Goal: Task Accomplishment & Management: Manage account settings

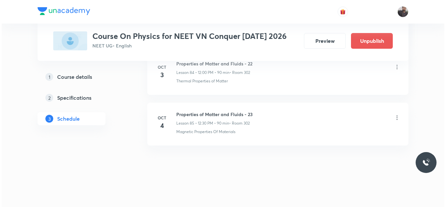
scroll to position [4618, 0]
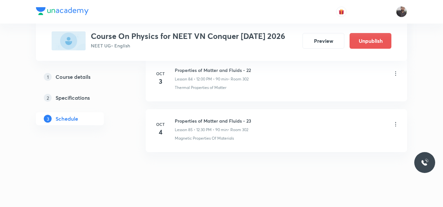
click at [395, 125] on icon at bounding box center [395, 124] width 7 height 7
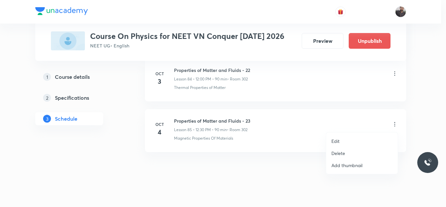
click at [354, 140] on li "Edit" at bounding box center [361, 141] width 71 height 12
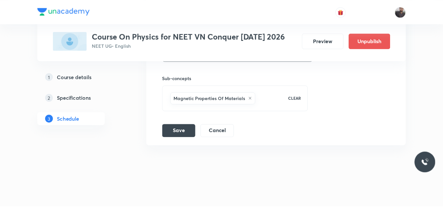
scroll to position [4575, 0]
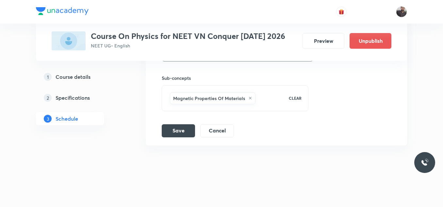
click at [249, 98] on icon at bounding box center [250, 98] width 4 height 4
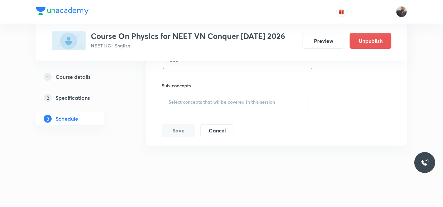
click at [230, 99] on span "Select concepts that wil be covered in this session" at bounding box center [221, 101] width 106 height 5
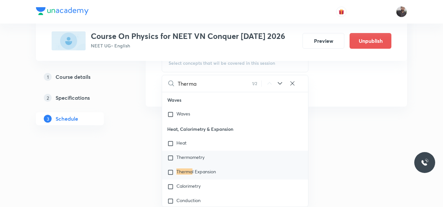
scroll to position [7404, 0]
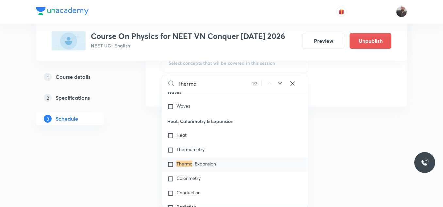
type input "Therma"
click at [217, 171] on div "Therma l Expansion" at bounding box center [235, 164] width 146 height 14
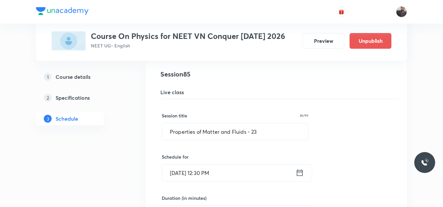
scroll to position [4308, 0]
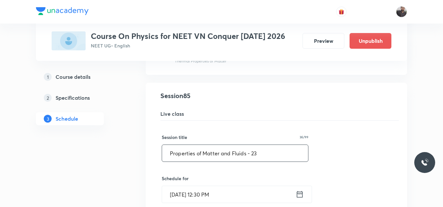
drag, startPoint x: 260, startPoint y: 154, endPoint x: 155, endPoint y: 155, distance: 104.5
paste input "Thermal Physics"
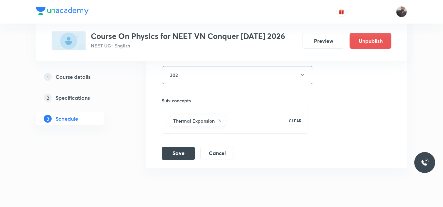
scroll to position [4575, 0]
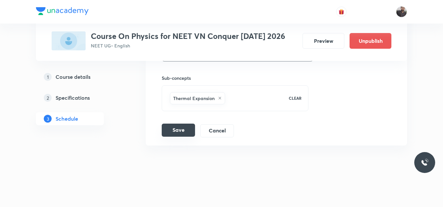
type input "Thermal Physics - 01"
click at [174, 132] on button "Save" at bounding box center [178, 129] width 33 height 13
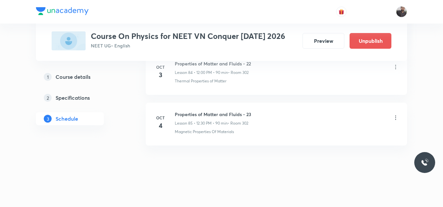
scroll to position [4324, 0]
click at [397, 116] on icon at bounding box center [395, 117] width 7 height 7
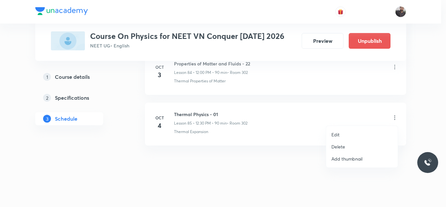
click at [347, 135] on li "Edit" at bounding box center [361, 134] width 71 height 12
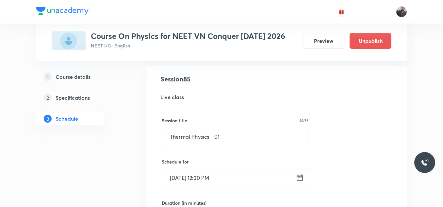
click at [230, 183] on input "Oct 4, 2025, 12:30 PM" at bounding box center [229, 177] width 134 height 17
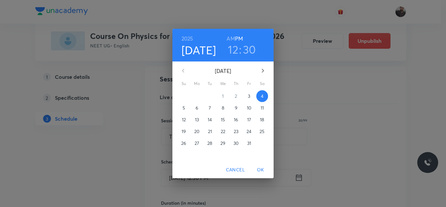
click at [249, 49] on h3 "30" at bounding box center [249, 49] width 13 height 14
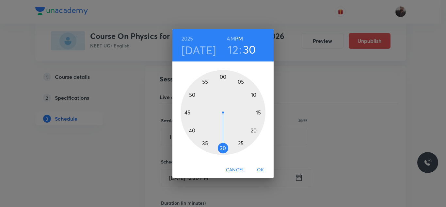
click at [223, 78] on div at bounding box center [223, 112] width 85 height 85
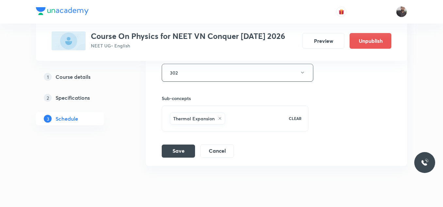
scroll to position [4575, 0]
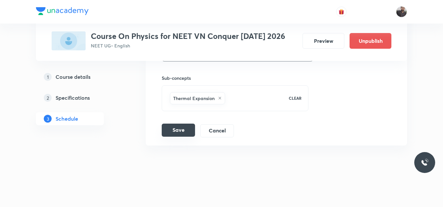
click at [180, 130] on button "Save" at bounding box center [178, 129] width 33 height 13
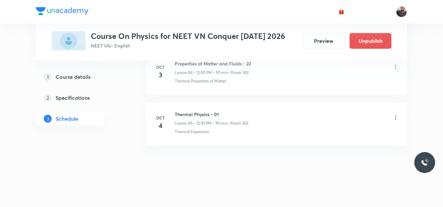
scroll to position [4324, 0]
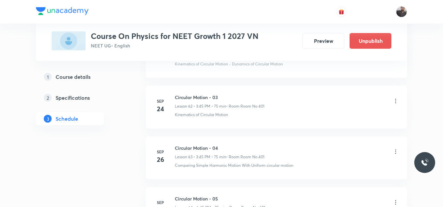
scroll to position [3619, 0]
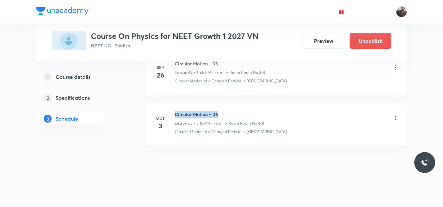
drag, startPoint x: 172, startPoint y: 111, endPoint x: 276, endPoint y: 116, distance: 104.6
click at [276, 116] on div "[DATE] Circular Motion - 06 Lesson 65 • 5:15 PM • 75 min • Room Room No 401 Cir…" at bounding box center [276, 123] width 245 height 24
copy h6 "Circular Motion - 06"
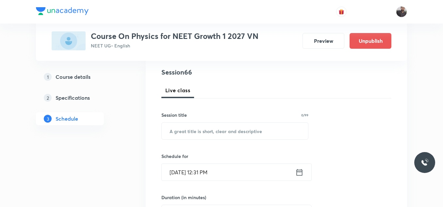
scroll to position [74, 0]
click at [264, 127] on input "text" at bounding box center [235, 130] width 146 height 17
paste input "Circular Motion - 06"
click at [264, 127] on input "Circular Motion - 09" at bounding box center [235, 130] width 146 height 17
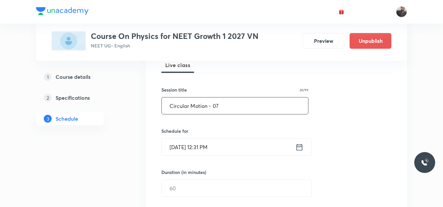
scroll to position [101, 0]
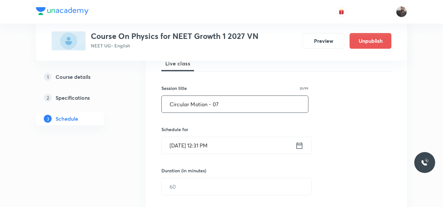
type input "Circular Motion - 07"
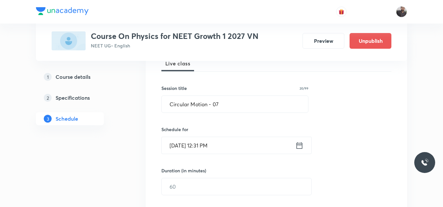
click at [252, 148] on input "[DATE] 12:31 PM" at bounding box center [229, 145] width 134 height 17
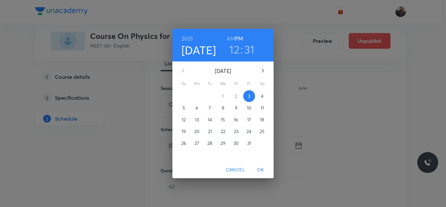
click at [264, 92] on button "4" at bounding box center [262, 96] width 12 height 12
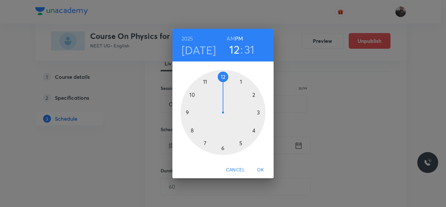
click at [259, 112] on div at bounding box center [223, 112] width 85 height 85
click at [189, 111] on div at bounding box center [223, 112] width 85 height 85
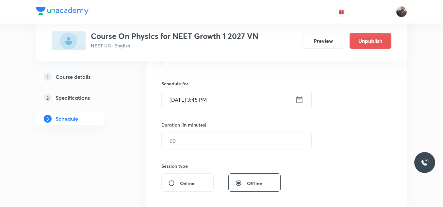
scroll to position [147, 0]
click at [187, 140] on input "text" at bounding box center [237, 140] width 150 height 17
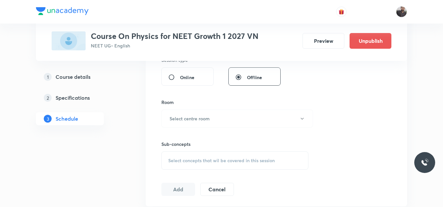
scroll to position [261, 0]
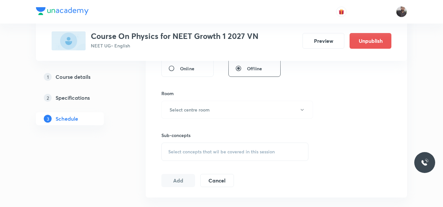
type input "75"
click at [206, 108] on h6 "Select centre room" at bounding box center [189, 109] width 40 height 7
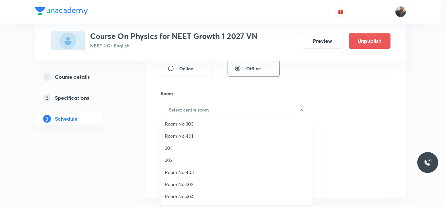
click at [185, 137] on span "Room No 401" at bounding box center [236, 135] width 143 height 7
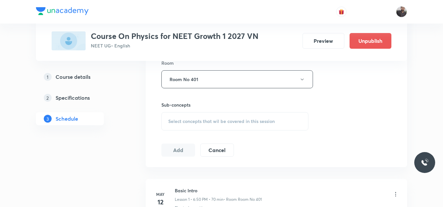
scroll to position [294, 0]
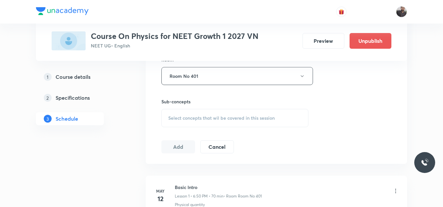
click at [184, 125] on div "Select concepts that wil be covered in this session" at bounding box center [234, 118] width 147 height 18
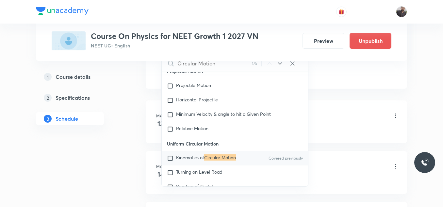
scroll to position [1174, 0]
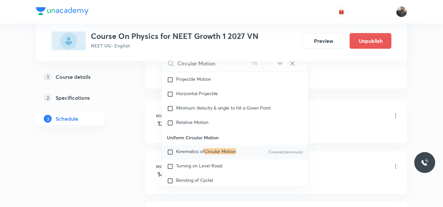
type input "Circular Motion"
click at [208, 150] on mark "Circular Motion" at bounding box center [220, 151] width 32 height 6
checkbox input "true"
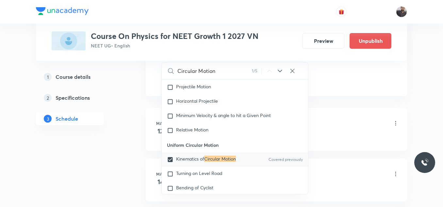
click at [338, 108] on li "May 12 Basic Intro Lesson 1 • 6:50 PM • 70 min • Room Room No 401 Physical quan…" at bounding box center [276, 129] width 261 height 43
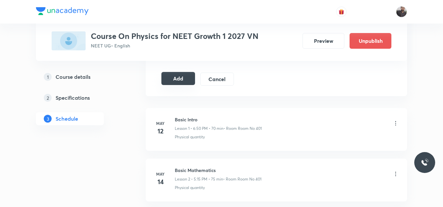
click at [178, 79] on button "Add" at bounding box center [178, 78] width 34 height 13
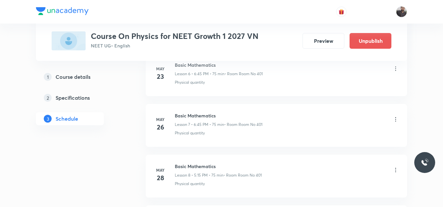
scroll to position [3370, 0]
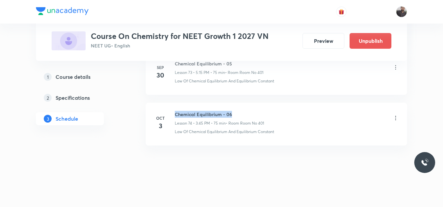
drag, startPoint x: 174, startPoint y: 112, endPoint x: 295, endPoint y: 102, distance: 120.9
copy h6 "Chemical Equilibrium - 06"
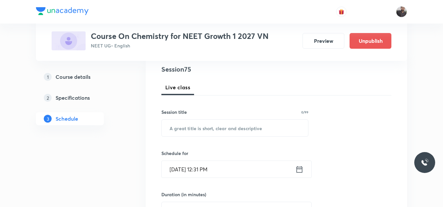
scroll to position [78, 0]
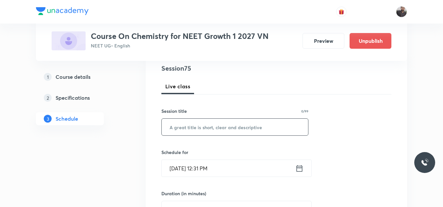
click at [257, 129] on input "text" at bounding box center [235, 127] width 146 height 17
paste input "Chemical Equilibrium - 06"
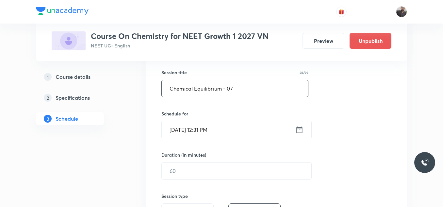
scroll to position [117, 0]
type input "Chemical Equilibrium - 07"
click at [245, 127] on input "[DATE] 12:31 PM" at bounding box center [229, 129] width 134 height 17
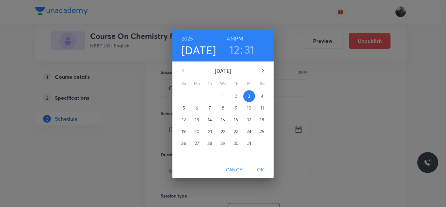
click at [260, 98] on span "4" at bounding box center [262, 96] width 12 height 7
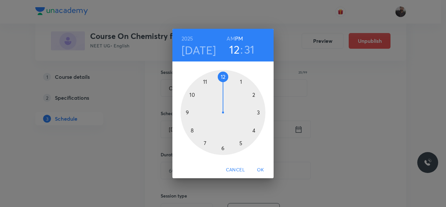
click at [240, 143] on div at bounding box center [223, 112] width 85 height 85
click at [261, 110] on div at bounding box center [223, 112] width 85 height 85
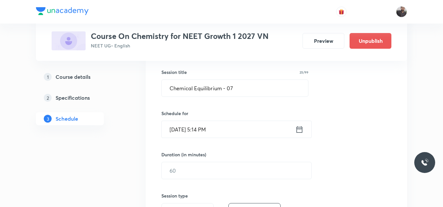
scroll to position [155, 0]
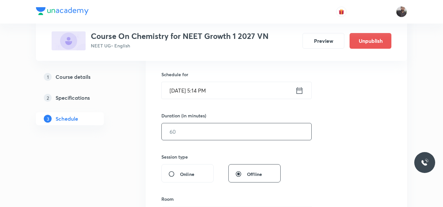
click at [254, 129] on input "text" at bounding box center [237, 131] width 150 height 17
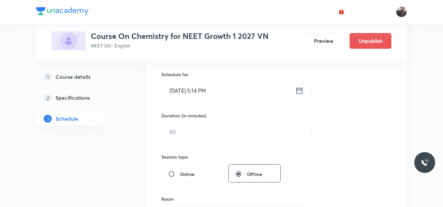
click at [234, 93] on input "Oct 4, 2025, 5:14 PM" at bounding box center [229, 90] width 134 height 17
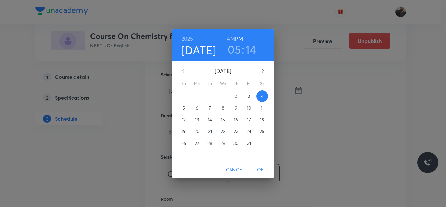
click at [253, 47] on h3 "14" at bounding box center [250, 49] width 11 height 14
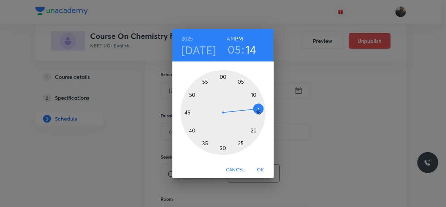
click at [259, 113] on div at bounding box center [223, 112] width 85 height 85
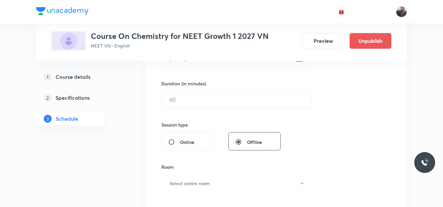
scroll to position [188, 0]
click at [259, 113] on div "Session 75 Live class Session title 25/99 Chemical Equilibrium - 07 ​ Schedule …" at bounding box center [276, 106] width 230 height 307
click at [255, 105] on input "text" at bounding box center [237, 98] width 150 height 17
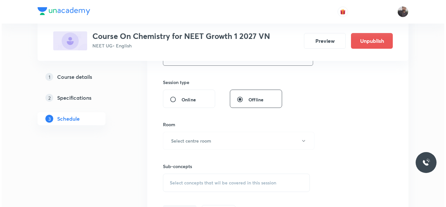
scroll to position [230, 0]
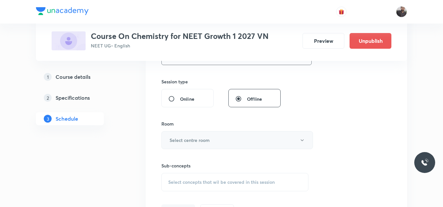
type input "75"
click at [209, 147] on button "Select centre room" at bounding box center [236, 140] width 151 height 18
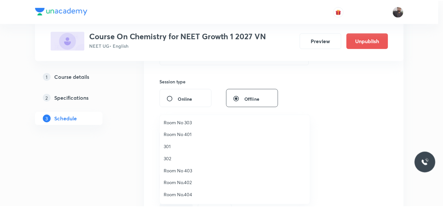
scroll to position [1, 0]
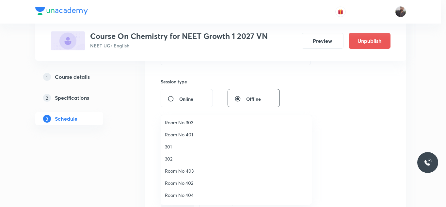
click at [180, 136] on span "Room No 401" at bounding box center [236, 134] width 143 height 7
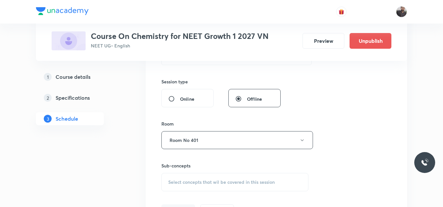
click at [188, 179] on span "Select concepts that wil be covered in this session" at bounding box center [221, 181] width 106 height 5
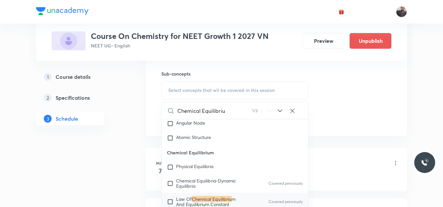
scroll to position [323, 0]
type input "Chemical Equilibriu"
click at [214, 198] on div "Law Of Chemical Equilibriu m And Equilibrium Constant Covered previously" at bounding box center [235, 201] width 146 height 18
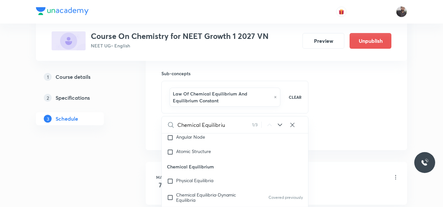
checkbox input "true"
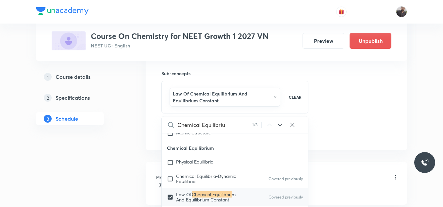
scroll to position [997, 0]
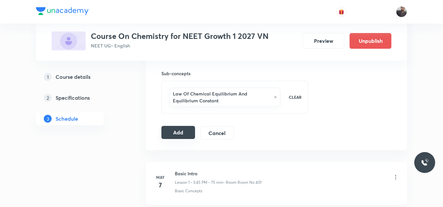
click at [182, 132] on button "Add" at bounding box center [178, 132] width 34 height 13
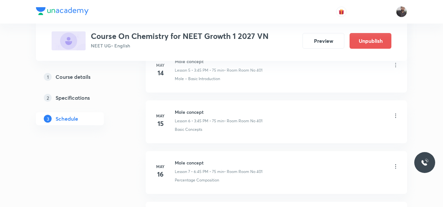
scroll to position [3818, 0]
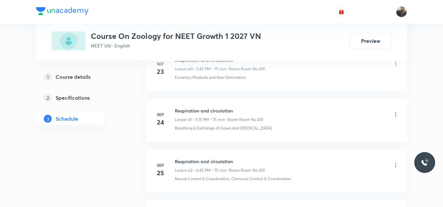
scroll to position [3505, 0]
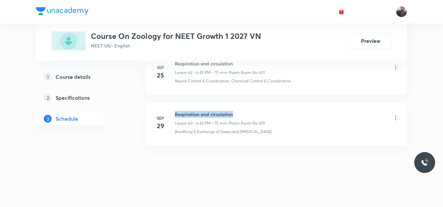
drag, startPoint x: 174, startPoint y: 111, endPoint x: 277, endPoint y: 103, distance: 103.1
click at [277, 103] on li "Sep 29 Respiration and circulation Lesson 63 • 6:45 PM • 75 min • Room Room No …" at bounding box center [276, 124] width 261 height 43
copy h6 "Respiration and circulation"
click at [237, 116] on h6 "Respiration and circulation" at bounding box center [220, 114] width 90 height 7
drag, startPoint x: 173, startPoint y: 113, endPoint x: 234, endPoint y: 115, distance: 61.1
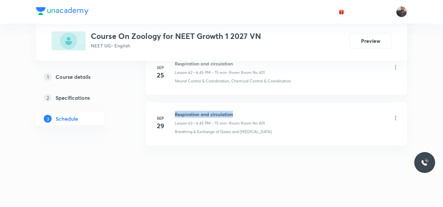
click at [234, 115] on div "Sep 29 Respiration and circulation Lesson 63 • 6:45 PM • 75 min • Room Room No …" at bounding box center [276, 123] width 245 height 24
copy h6 "Respiration and circulation"
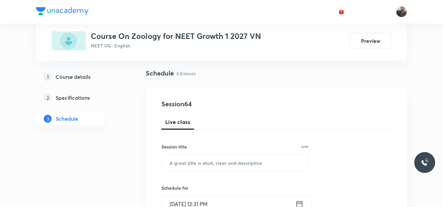
scroll to position [42, 0]
click at [229, 165] on input "text" at bounding box center [235, 162] width 146 height 17
paste input "Respiration and circulation"
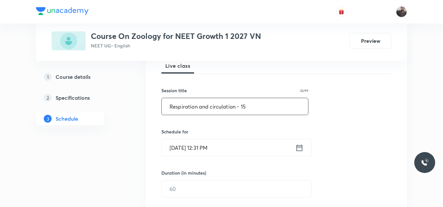
scroll to position [99, 0]
type input "Respiration and circulation - 15"
click at [215, 149] on input "[DATE] 12:31 PM" at bounding box center [229, 146] width 134 height 17
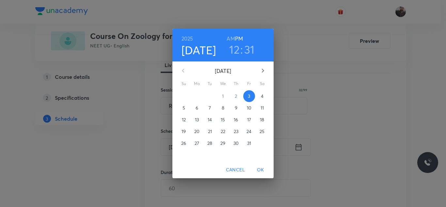
click at [295, 103] on div "[DATE] 12 : 31 AM PM [DATE] Su Mo Tu We Th Fr Sa 28 29 30 1 2 3 4 5 6 7 8 9 10 …" at bounding box center [223, 103] width 446 height 207
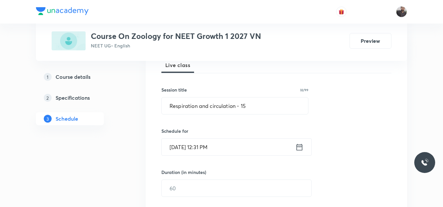
click at [241, 145] on input "[DATE] 12:31 PM" at bounding box center [229, 146] width 134 height 17
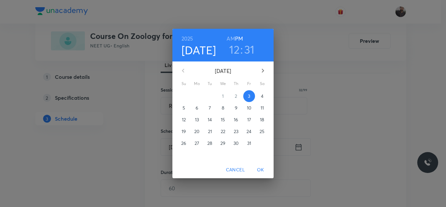
click at [262, 95] on p "4" at bounding box center [262, 96] width 3 height 7
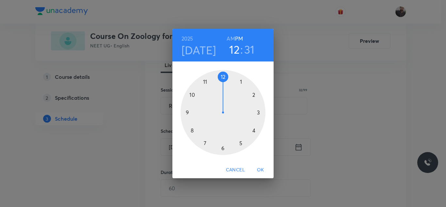
click at [223, 149] on div at bounding box center [223, 112] width 85 height 85
click at [187, 113] on div at bounding box center [223, 112] width 85 height 85
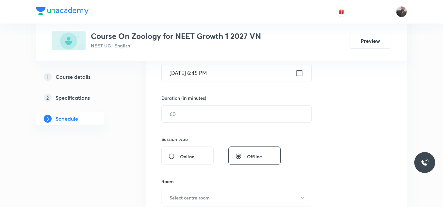
scroll to position [176, 0]
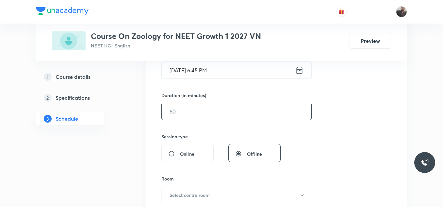
click at [187, 113] on input "text" at bounding box center [237, 111] width 150 height 17
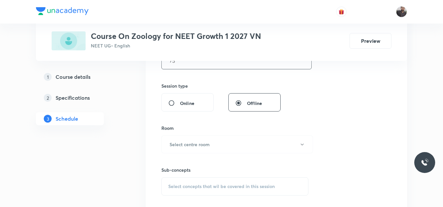
scroll to position [228, 0]
type input "75"
click at [178, 153] on div "Sub-concepts Select concepts that wil be covered in this session" at bounding box center [234, 172] width 147 height 42
click at [179, 145] on h6 "Select centre room" at bounding box center [189, 142] width 40 height 7
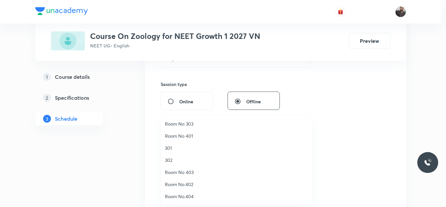
click at [186, 132] on span "Room No 401" at bounding box center [236, 135] width 143 height 7
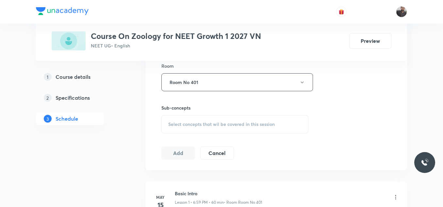
scroll to position [289, 0]
click at [182, 121] on span "Select concepts that wil be covered in this session" at bounding box center [221, 123] width 106 height 5
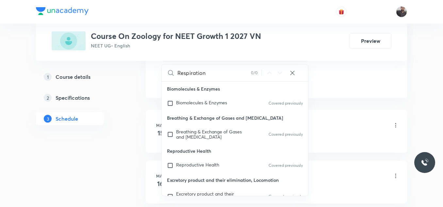
scroll to position [365, 0]
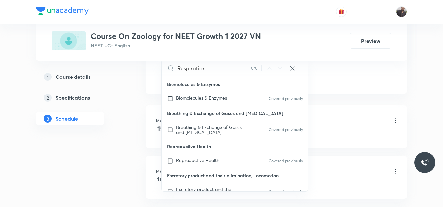
type input "Respiration"
click at [202, 149] on p "Reproductive Health" at bounding box center [235, 146] width 146 height 15
click at [208, 166] on div "Reproductive Health Covered previously" at bounding box center [235, 160] width 146 height 14
checkbox input "true"
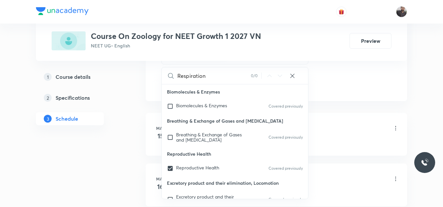
click at [385, 130] on div "Basic Intro Lesson 1 • 6:59 PM • 60 min • Room Room No 401" at bounding box center [287, 128] width 224 height 15
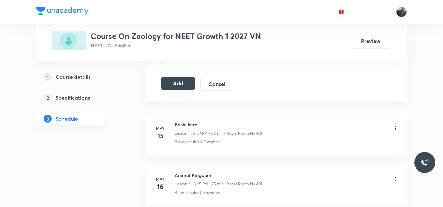
click at [176, 84] on button "Add" at bounding box center [178, 83] width 34 height 13
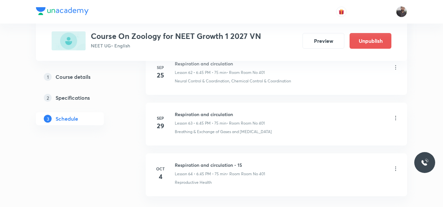
scroll to position [3255, 0]
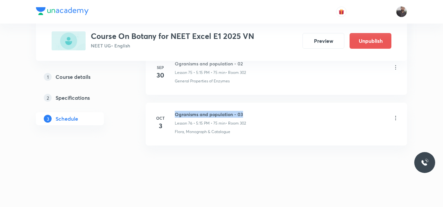
drag, startPoint x: 174, startPoint y: 112, endPoint x: 262, endPoint y: 106, distance: 88.3
click at [262, 106] on li "Oct 3 Ogranisms and population - 03 Lesson 76 • 5:15 PM • 75 min • Room 302 Flo…" at bounding box center [276, 124] width 261 height 43
copy h6 "Ogranisms and population - 03"
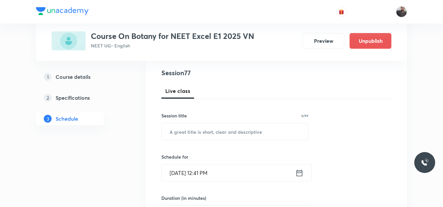
scroll to position [75, 0]
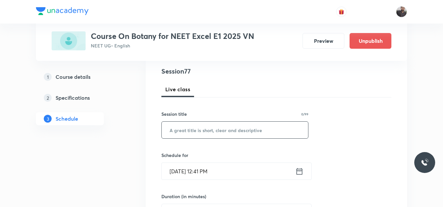
click at [251, 132] on input "text" at bounding box center [235, 129] width 146 height 17
paste input "Ogranisms and population - 03"
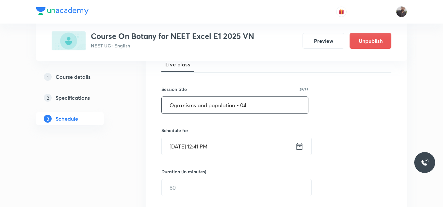
scroll to position [100, 0]
type input "Ogranisms and population - 04"
click at [236, 145] on input "Oct 3, 2025, 12:41 PM" at bounding box center [229, 145] width 134 height 17
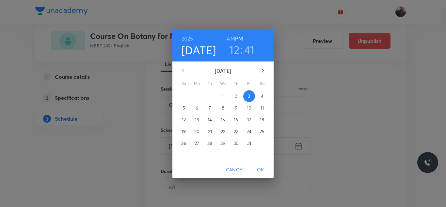
click at [264, 93] on span "4" at bounding box center [262, 96] width 12 height 7
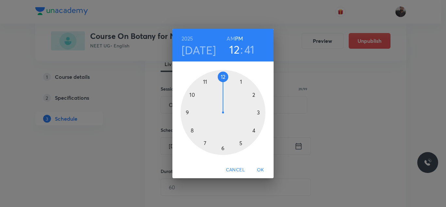
click at [258, 113] on div at bounding box center [223, 112] width 85 height 85
click at [189, 112] on div at bounding box center [223, 112] width 85 height 85
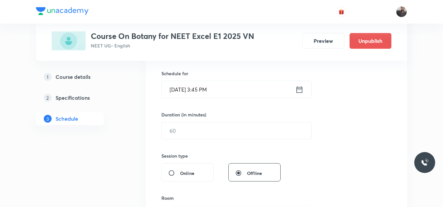
scroll to position [157, 0]
click at [189, 130] on input "text" at bounding box center [237, 130] width 150 height 17
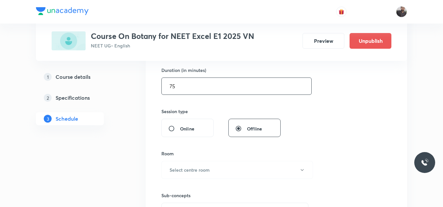
scroll to position [217, 0]
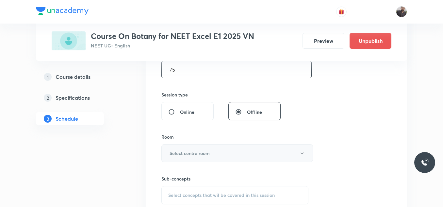
type input "75"
click at [190, 156] on h6 "Select centre room" at bounding box center [189, 153] width 40 height 7
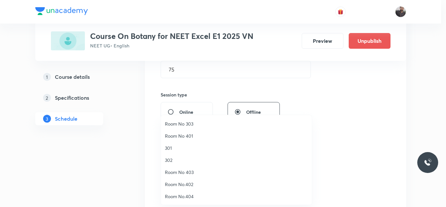
click at [174, 160] on span "302" at bounding box center [236, 159] width 143 height 7
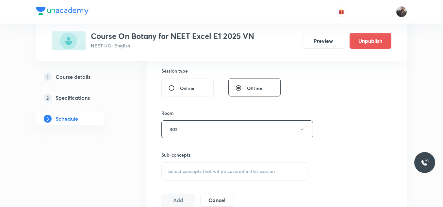
scroll to position [242, 0]
click at [176, 168] on span "Select concepts that wil be covered in this session" at bounding box center [221, 170] width 106 height 5
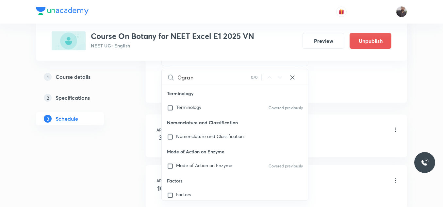
scroll to position [143, 0]
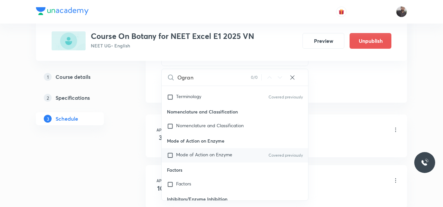
type input "Ogran"
click at [207, 152] on span "Mode of Action on Enzyme" at bounding box center [204, 154] width 56 height 6
checkbox input "true"
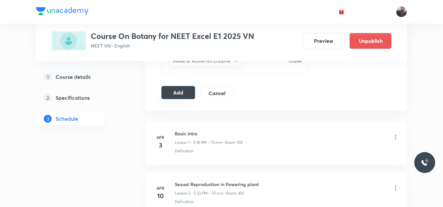
click at [186, 88] on button "Add" at bounding box center [178, 92] width 34 height 13
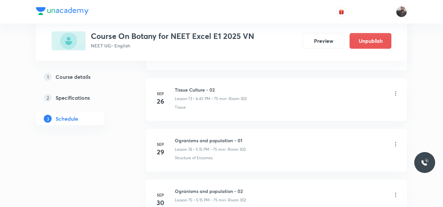
scroll to position [3913, 0]
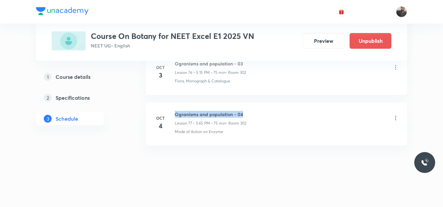
drag, startPoint x: 174, startPoint y: 112, endPoint x: 289, endPoint y: 108, distance: 114.7
click at [289, 108] on li "Oct 4 Ogranisms and population - 04 Lesson 77 • 3:45 PM • 75 min • Room 302 Mod…" at bounding box center [276, 124] width 261 height 43
copy h6 "Ogranisms and population - 04"
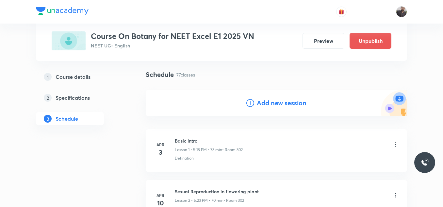
scroll to position [43, 0]
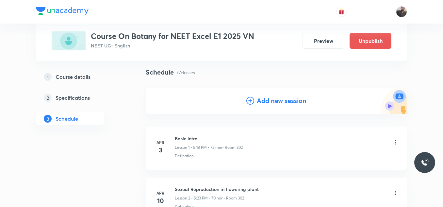
click at [248, 100] on icon at bounding box center [250, 101] width 8 height 8
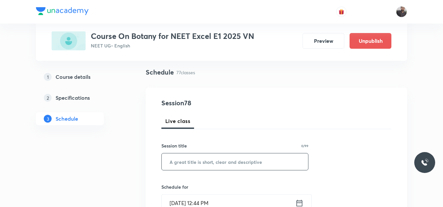
click at [205, 158] on input "text" at bounding box center [235, 161] width 146 height 17
paste input "Ogranisms and population - 04"
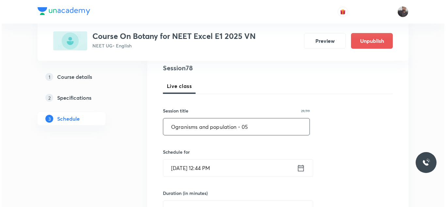
scroll to position [86, 0]
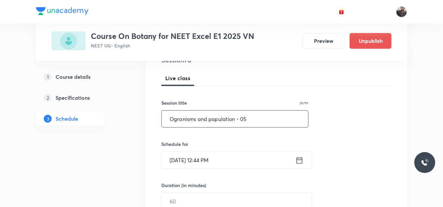
type input "Ogranisms and population - 05"
click at [230, 164] on input "Oct 3, 2025, 12:44 PM" at bounding box center [229, 159] width 134 height 17
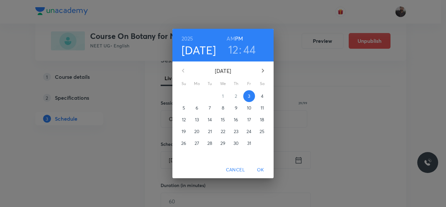
click at [261, 98] on p "4" at bounding box center [262, 96] width 3 height 7
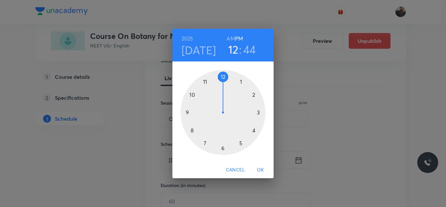
click at [242, 144] on div at bounding box center [223, 112] width 85 height 85
click at [261, 112] on div at bounding box center [223, 112] width 85 height 85
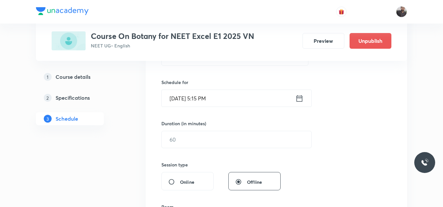
scroll to position [155, 0]
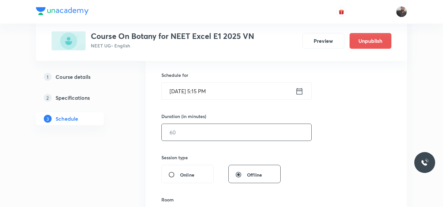
click at [261, 127] on input "text" at bounding box center [237, 132] width 150 height 17
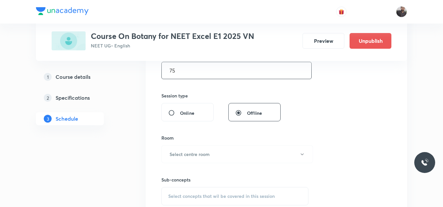
scroll to position [238, 0]
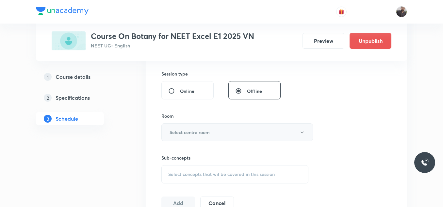
type input "75"
click at [251, 127] on button "Select centre room" at bounding box center [236, 132] width 151 height 18
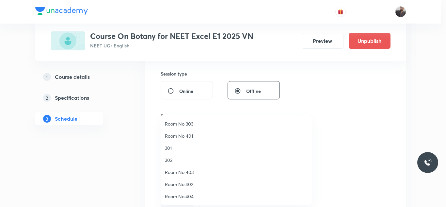
click at [171, 162] on span "302" at bounding box center [236, 159] width 143 height 7
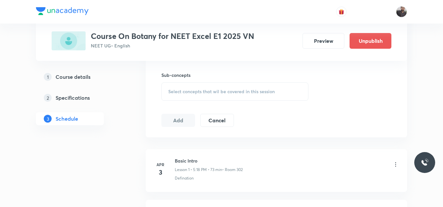
click at [192, 90] on span "Select concepts that wil be covered in this session" at bounding box center [221, 91] width 106 height 5
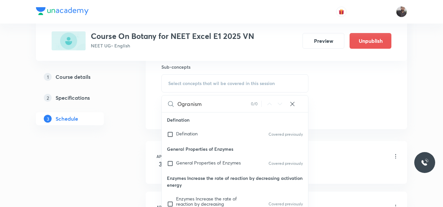
scroll to position [330, 0]
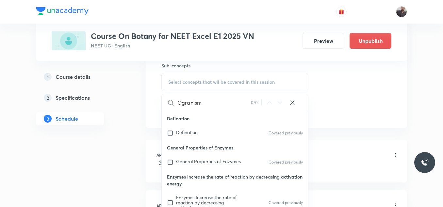
type input "Ogranism"
click at [213, 170] on p "Enzymes Increase the rate of reaction by decreasing activation energy" at bounding box center [235, 180] width 146 height 22
click at [250, 176] on p "Enzymes Increase the rate of reaction by decreasing activation energy" at bounding box center [235, 180] width 146 height 22
click at [243, 165] on div "General Properties of Enzymes Covered previously" at bounding box center [235, 162] width 146 height 14
checkbox input "true"
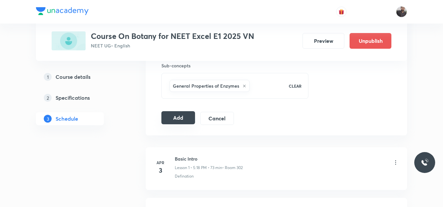
drag, startPoint x: 176, startPoint y: 109, endPoint x: 181, endPoint y: 115, distance: 7.9
click at [182, 116] on button "Add" at bounding box center [178, 117] width 34 height 13
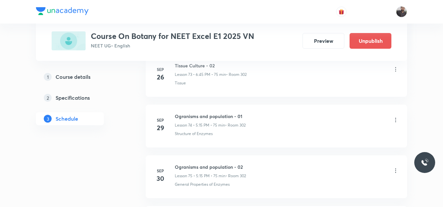
scroll to position [3964, 0]
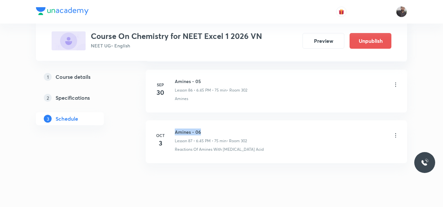
drag, startPoint x: 172, startPoint y: 111, endPoint x: 207, endPoint y: 114, distance: 34.4
click at [207, 128] on div "[DATE] Amines - 06 Lesson 87 • 6:45 PM • 75 min • Room 302 Reactions Of Amines …" at bounding box center [276, 140] width 245 height 24
copy h6 "Amines - 06"
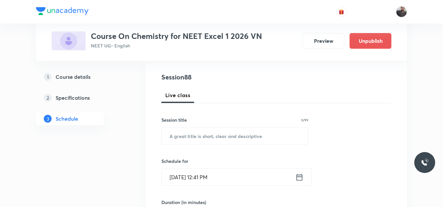
scroll to position [70, 0]
click at [213, 131] on input "text" at bounding box center [235, 135] width 146 height 17
paste input "Amines - 06"
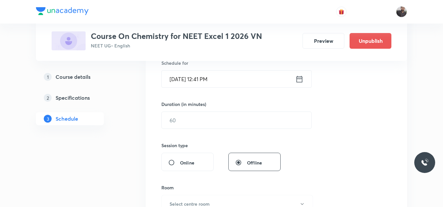
scroll to position [168, 0]
type input "Amines - 07"
click at [228, 77] on input "[DATE] 12:41 PM" at bounding box center [229, 77] width 134 height 17
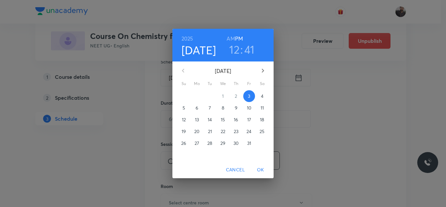
click at [261, 97] on p "4" at bounding box center [262, 96] width 3 height 7
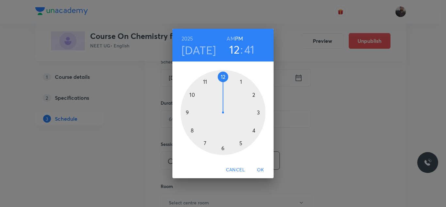
click at [222, 151] on div at bounding box center [223, 112] width 85 height 85
click at [186, 112] on div at bounding box center [223, 112] width 85 height 85
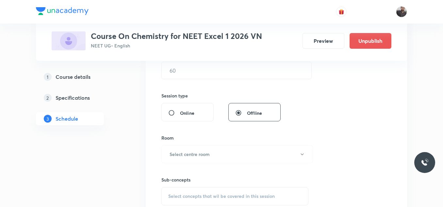
scroll to position [217, 0]
click at [196, 75] on input "text" at bounding box center [237, 69] width 150 height 17
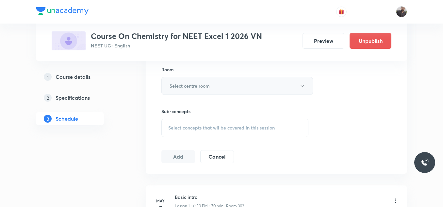
scroll to position [285, 0]
type input "75"
click at [199, 86] on h6 "Select centre room" at bounding box center [189, 85] width 40 height 7
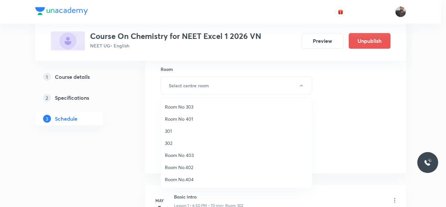
click at [169, 146] on span "302" at bounding box center [236, 142] width 143 height 7
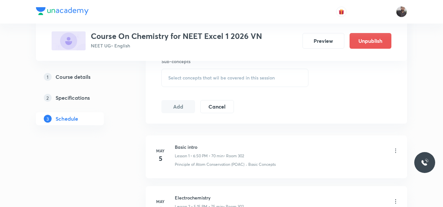
scroll to position [335, 0]
click at [181, 81] on div "Select concepts that wil be covered in this session" at bounding box center [234, 77] width 147 height 18
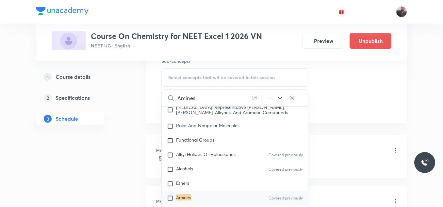
scroll to position [12176, 0]
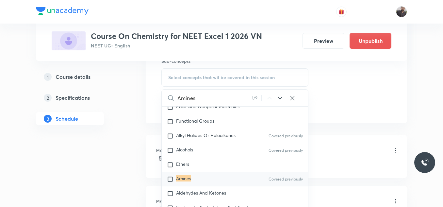
type input "Amines"
click at [209, 186] on div "Amines Covered previously" at bounding box center [235, 179] width 146 height 14
checkbox input "true"
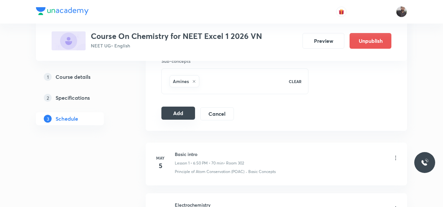
click at [186, 115] on button "Add" at bounding box center [178, 112] width 34 height 13
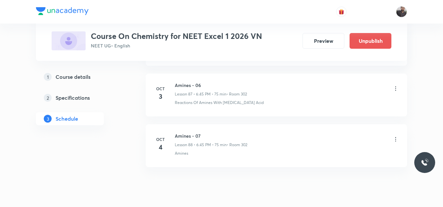
scroll to position [4495, 0]
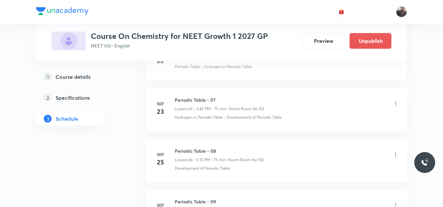
scroll to position [3821, 0]
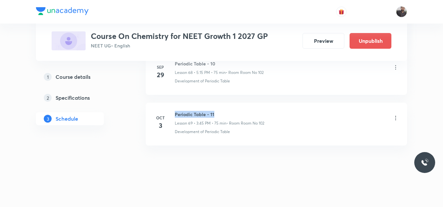
drag, startPoint x: 174, startPoint y: 113, endPoint x: 235, endPoint y: 117, distance: 61.2
click at [235, 117] on div "[DATE] Periodic Table - 11 Lesson 69 • 3:45 PM • 75 min • Room Room No 102 Deve…" at bounding box center [276, 123] width 245 height 24
copy h6 "Periodic Table - 11"
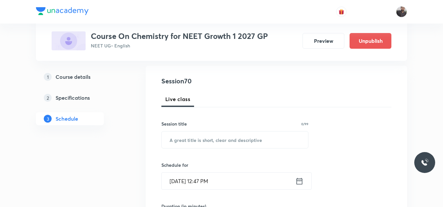
scroll to position [65, 0]
click at [237, 139] on input "text" at bounding box center [235, 139] width 146 height 17
paste input "Periodic Table - 11"
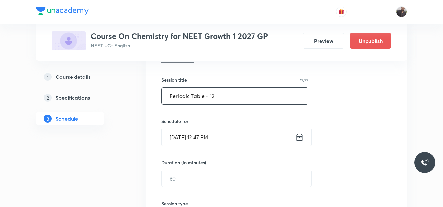
scroll to position [109, 0]
type input "Periodic Table - 12"
click at [237, 139] on input "[DATE] 12:47 PM" at bounding box center [229, 136] width 134 height 17
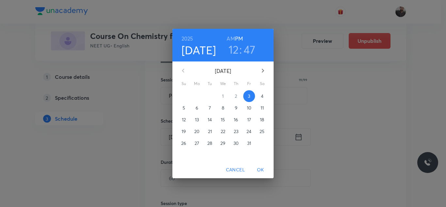
click at [259, 95] on span "4" at bounding box center [262, 96] width 12 height 7
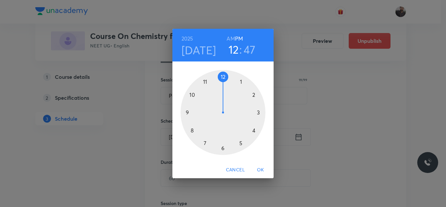
click at [259, 112] on div at bounding box center [223, 112] width 85 height 85
click at [184, 112] on div at bounding box center [223, 112] width 85 height 85
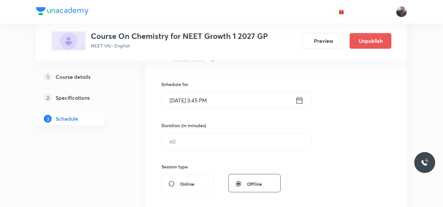
scroll to position [147, 0]
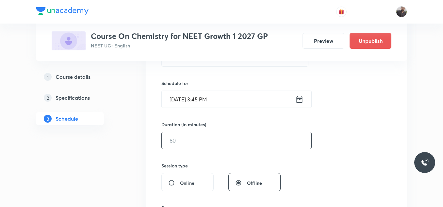
click at [186, 137] on input "text" at bounding box center [237, 140] width 150 height 17
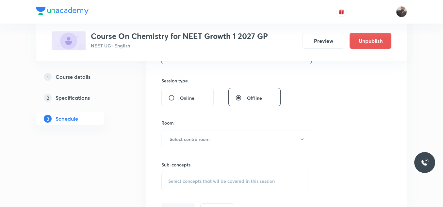
scroll to position [232, 0]
type input "75"
click at [186, 143] on button "Select centre room" at bounding box center [236, 139] width 151 height 18
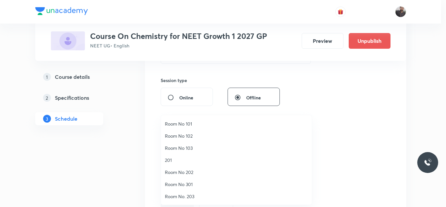
click at [189, 135] on span "Room No 102" at bounding box center [236, 135] width 143 height 7
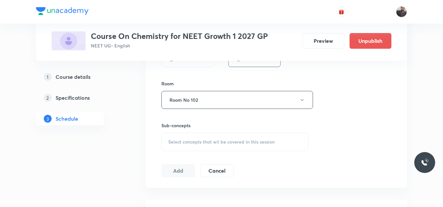
scroll to position [276, 0]
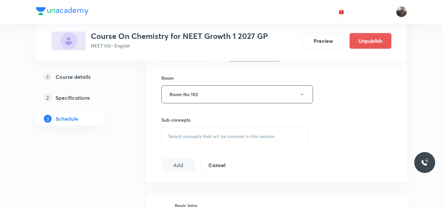
click at [188, 135] on span "Select concepts that wil be covered in this session" at bounding box center [221, 136] width 106 height 5
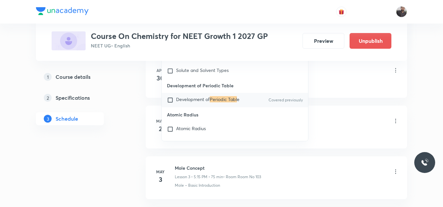
scroll to position [415, 0]
type input "Periodic Tabl"
click at [180, 102] on span "Development of" at bounding box center [193, 99] width 34 height 6
checkbox input "true"
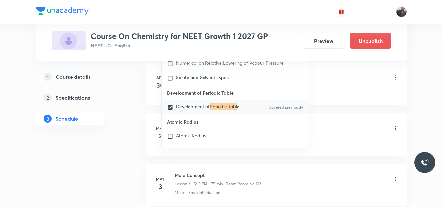
click at [336, 116] on li "May 2 Mole Concept Lesson 2 • 3:46 PM • 75 min • Room Room No 103 Basic Concepts" at bounding box center [276, 134] width 261 height 43
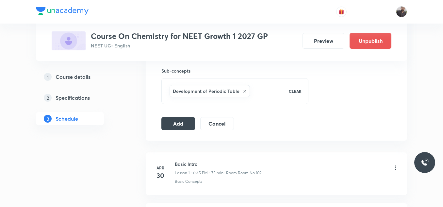
scroll to position [325, 0]
click at [183, 125] on button "Add" at bounding box center [178, 123] width 34 height 13
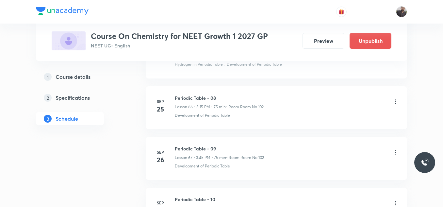
scroll to position [3571, 0]
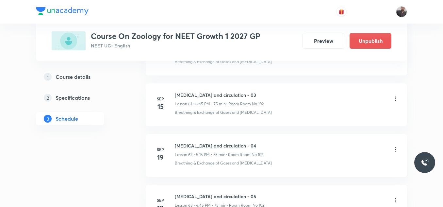
scroll to position [3656, 0]
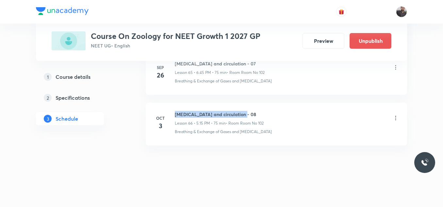
drag, startPoint x: 175, startPoint y: 113, endPoint x: 274, endPoint y: 108, distance: 99.0
click at [274, 108] on li "[DATE] [MEDICAL_DATA] and circulation - 08 Lesson 66 • 5:15 PM • 75 min • Room …" at bounding box center [276, 124] width 261 height 43
copy h6 "[MEDICAL_DATA] and circulation - 08"
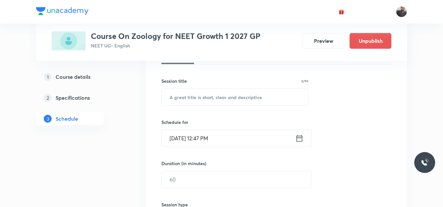
scroll to position [108, 0]
click at [273, 108] on div "Session 67 Live class Session title 0/99 ​ Schedule for [DATE] 12:47 PM ​ Durat…" at bounding box center [276, 186] width 230 height 307
click at [267, 94] on input "text" at bounding box center [235, 96] width 146 height 17
paste input "[MEDICAL_DATA] and circulation - 08"
type input "[MEDICAL_DATA] and circulation - 09"
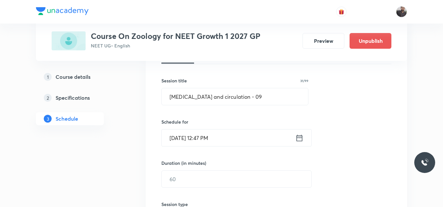
click at [245, 138] on input "[DATE] 12:47 PM" at bounding box center [229, 137] width 134 height 17
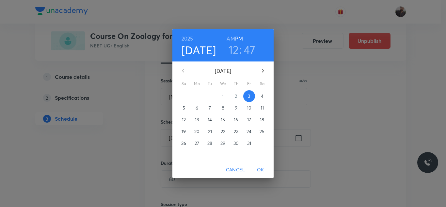
click at [261, 95] on p "4" at bounding box center [262, 96] width 3 height 7
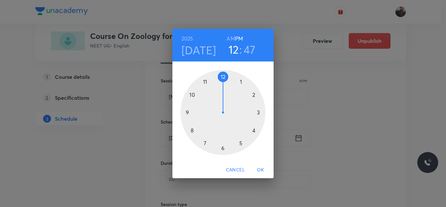
click at [221, 150] on div at bounding box center [223, 112] width 85 height 85
click at [187, 113] on div at bounding box center [223, 112] width 85 height 85
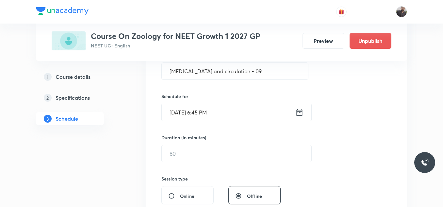
scroll to position [136, 0]
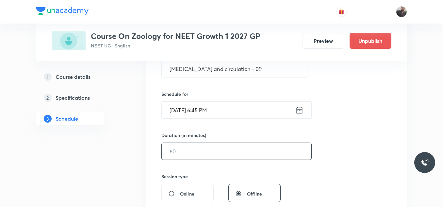
click at [193, 145] on input "text" at bounding box center [237, 151] width 150 height 17
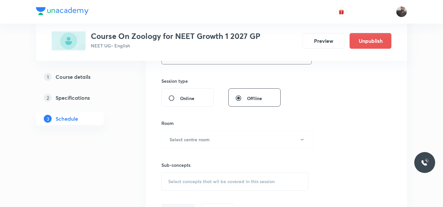
scroll to position [231, 0]
type input "75"
click at [193, 145] on button "Select centre room" at bounding box center [236, 139] width 151 height 18
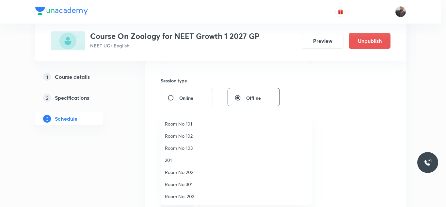
click at [188, 138] on span "Room No 102" at bounding box center [236, 135] width 143 height 7
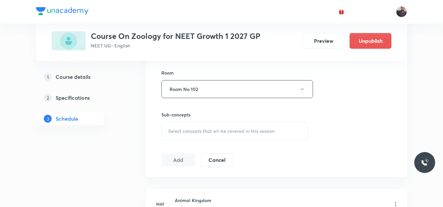
scroll to position [282, 0]
click at [187, 137] on div "Select concepts that wil be covered in this session" at bounding box center [234, 130] width 147 height 18
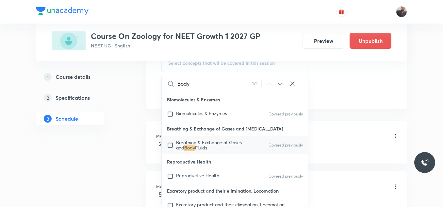
scroll to position [358, 0]
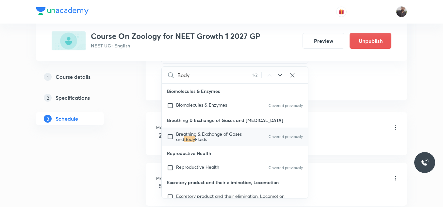
type input "Body"
click at [187, 138] on span "Breathing & Exchange of Gases and" at bounding box center [209, 136] width 66 height 11
checkbox input "true"
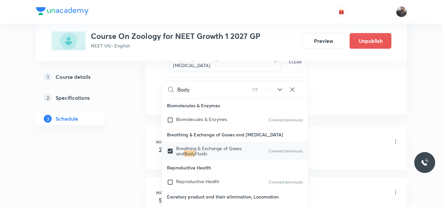
drag, startPoint x: 388, startPoint y: 111, endPoint x: 261, endPoint y: 106, distance: 126.7
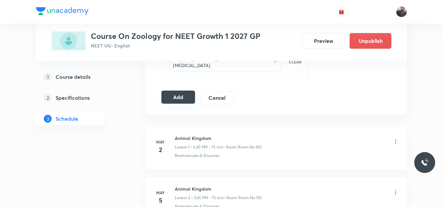
click at [190, 96] on button "Add" at bounding box center [178, 96] width 34 height 13
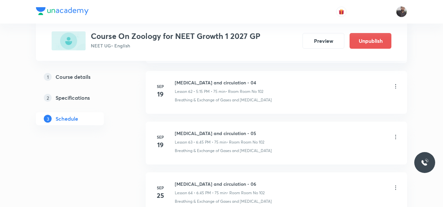
scroll to position [3407, 0]
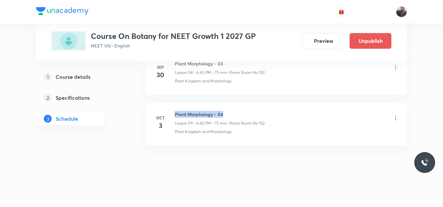
drag, startPoint x: 174, startPoint y: 111, endPoint x: 261, endPoint y: 114, distance: 87.6
click at [261, 114] on div "[DATE] Plant Morphology - 04 Lesson 59 • 6:45 PM • 75 min • Room Room No 102 Pl…" at bounding box center [276, 123] width 245 height 24
copy h6 "Plant Morphology - 04"
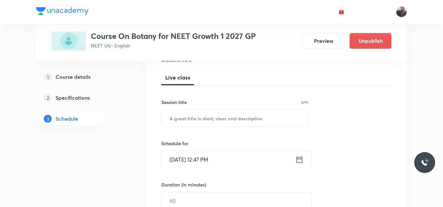
scroll to position [88, 0]
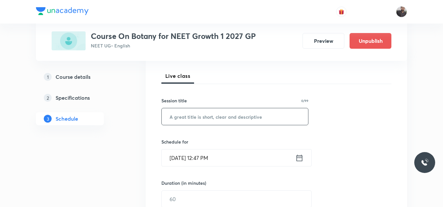
click at [261, 116] on input "text" at bounding box center [235, 116] width 146 height 17
paste input "Plant Morphology - 04"
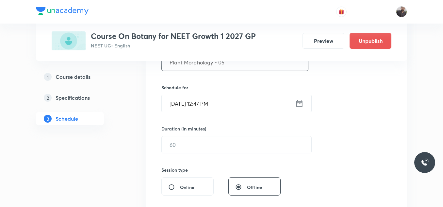
type input "Plant Morphology - 05"
click at [224, 108] on input "[DATE] 12:47 PM" at bounding box center [229, 103] width 134 height 17
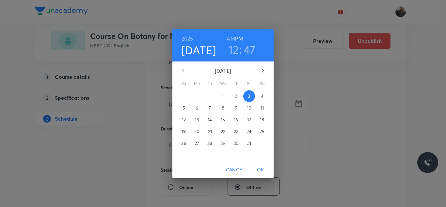
click at [258, 99] on span "4" at bounding box center [262, 96] width 12 height 7
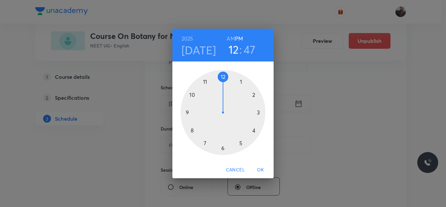
click at [241, 144] on div at bounding box center [223, 112] width 85 height 85
click at [261, 113] on div at bounding box center [223, 112] width 85 height 85
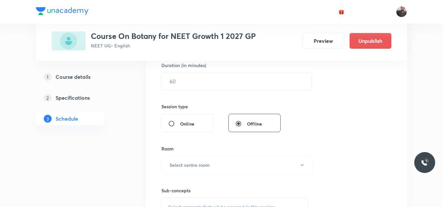
scroll to position [208, 0]
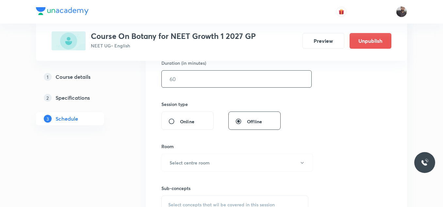
click at [236, 81] on input "text" at bounding box center [237, 79] width 150 height 17
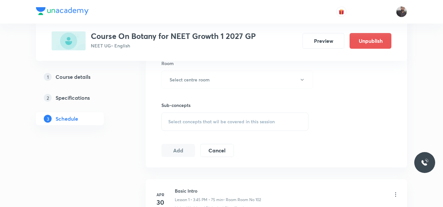
scroll to position [291, 0]
type input "75"
click at [237, 81] on button "Select centre room" at bounding box center [236, 79] width 151 height 18
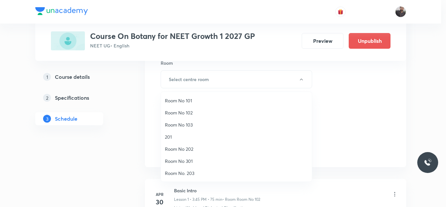
click at [197, 109] on span "Room No 102" at bounding box center [236, 112] width 143 height 7
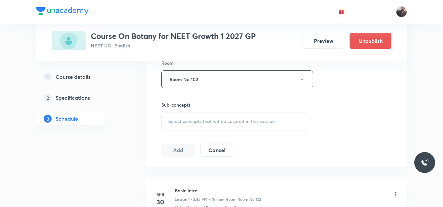
click at [206, 127] on div "Select concepts that wil be covered in this session" at bounding box center [234, 121] width 147 height 18
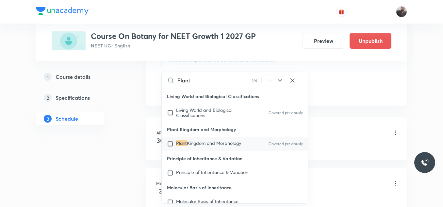
scroll to position [353, 0]
type input "Plant"
click at [208, 142] on span "Kingdom and Morphology" at bounding box center [214, 142] width 54 height 6
checkbox input "true"
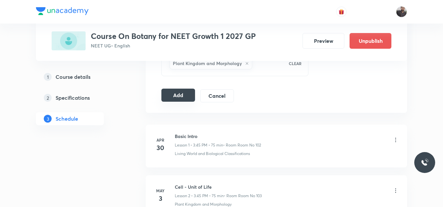
click at [179, 93] on button "Add" at bounding box center [178, 94] width 34 height 13
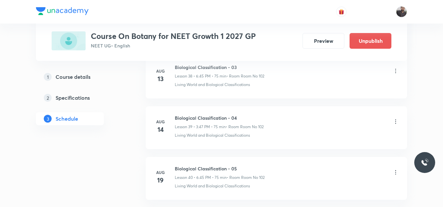
scroll to position [3053, 0]
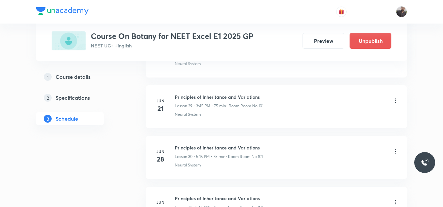
scroll to position [4061, 0]
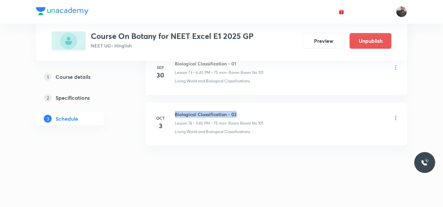
drag, startPoint x: 174, startPoint y: 113, endPoint x: 267, endPoint y: 105, distance: 93.7
click at [267, 105] on li "[DATE] Biological Classification - 02 Lesson 74 • 3:45 PM • 75 min • Room Room …" at bounding box center [276, 124] width 261 height 43
copy h6 "Biological Classification - 02"
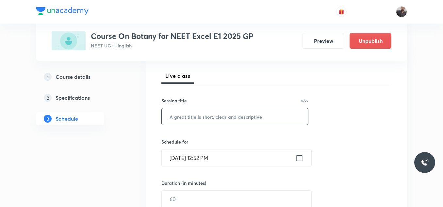
scroll to position [88, 0]
click at [266, 118] on input "text" at bounding box center [235, 116] width 146 height 17
paste input "Biological Classification - 02"
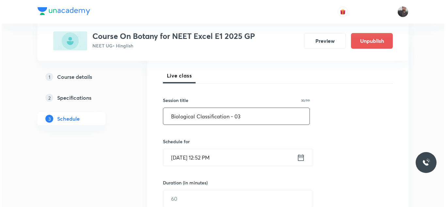
scroll to position [99, 0]
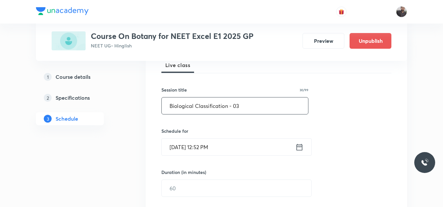
type input "Biological Classification - 03"
click at [233, 143] on input "[DATE] 12:52 PM" at bounding box center [229, 146] width 134 height 17
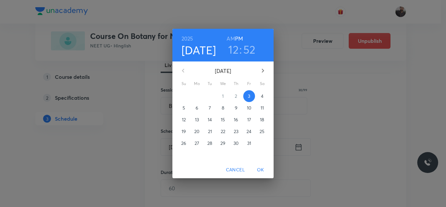
click at [259, 97] on span "4" at bounding box center [262, 96] width 12 height 7
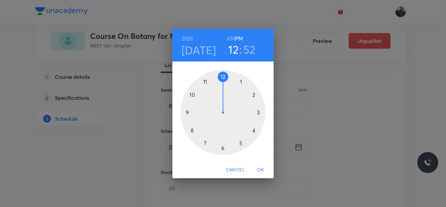
click at [261, 112] on div at bounding box center [223, 112] width 85 height 85
click at [188, 114] on div at bounding box center [223, 112] width 85 height 85
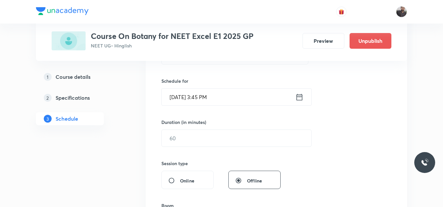
scroll to position [149, 0]
click at [188, 137] on input "text" at bounding box center [237, 137] width 150 height 17
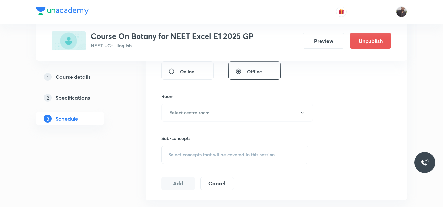
scroll to position [259, 0]
type input "75"
click at [183, 119] on button "Select centre room" at bounding box center [236, 112] width 151 height 18
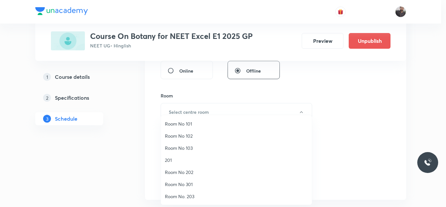
click at [181, 120] on span "Room No 101" at bounding box center [236, 123] width 143 height 7
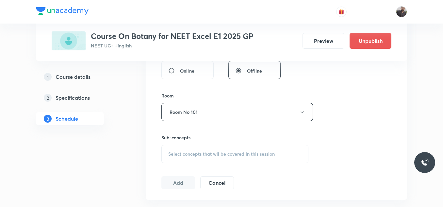
click at [192, 159] on div "Select concepts that wil be covered in this session" at bounding box center [234, 154] width 147 height 18
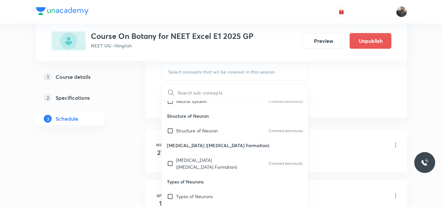
scroll to position [22, 0]
click at [192, 159] on p "[MEDICAL_DATA] ([MEDICAL_DATA] Formation)" at bounding box center [209, 163] width 66 height 14
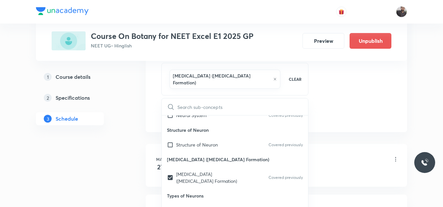
click at [235, 98] on input "text" at bounding box center [242, 106] width 131 height 17
click at [171, 171] on input "checkbox" at bounding box center [171, 177] width 9 height 14
checkbox input "false"
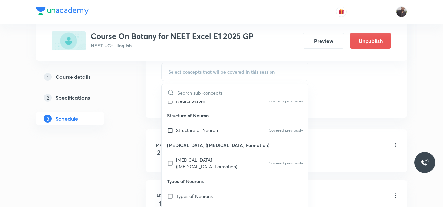
click at [198, 96] on input "text" at bounding box center [242, 92] width 131 height 17
paste input "Biological Classification - 02"
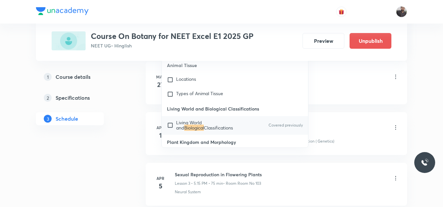
scroll to position [5977, 0]
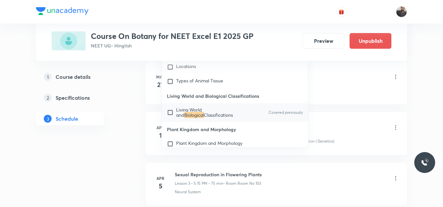
type input "Biological"
click at [213, 118] on p "Living World and Biological Classifications" at bounding box center [209, 112] width 66 height 10
checkbox input "true"
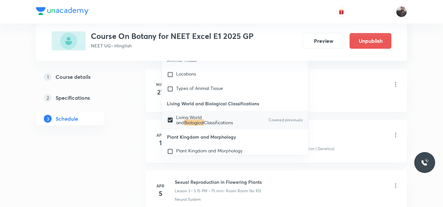
click at [405, 69] on li "Mar 27 Basic Introduction Lesson 1 • 5:15 PM • 75 min • Room Room No 101 Neural…" at bounding box center [276, 90] width 261 height 43
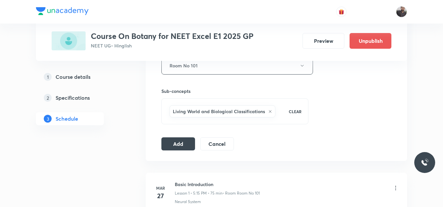
scroll to position [301, 0]
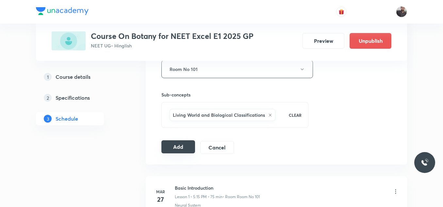
click at [181, 142] on button "Add" at bounding box center [178, 146] width 34 height 13
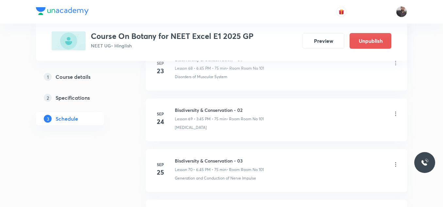
scroll to position [3812, 0]
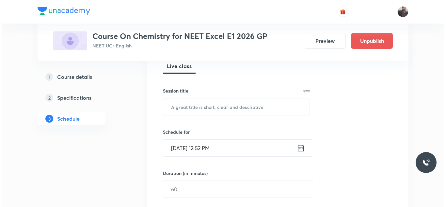
scroll to position [99, 0]
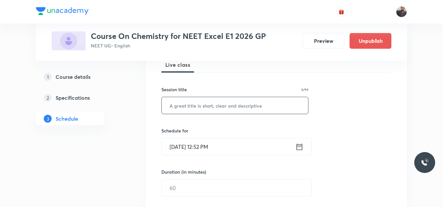
click at [239, 105] on input "text" at bounding box center [235, 105] width 146 height 17
paste input "carboxylic acid"
click at [199, 105] on input "carboxylic acid" at bounding box center [235, 105] width 146 height 17
click at [172, 104] on input "carboxylic Acid" at bounding box center [235, 105] width 146 height 17
click at [220, 109] on input "Carboxylic Acid" at bounding box center [235, 105] width 146 height 17
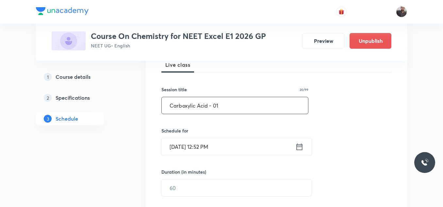
drag, startPoint x: 167, startPoint y: 104, endPoint x: 227, endPoint y: 102, distance: 60.4
click at [227, 102] on input "Carboxylic Acid - 01" at bounding box center [235, 105] width 146 height 17
type input "Carboxylic Acid - 01"
click at [233, 137] on div "Schedule for Oct 3, 2025, 12:52 PM ​" at bounding box center [234, 141] width 147 height 28
click at [233, 144] on input "Oct 3, 2025, 12:52 PM" at bounding box center [229, 146] width 134 height 17
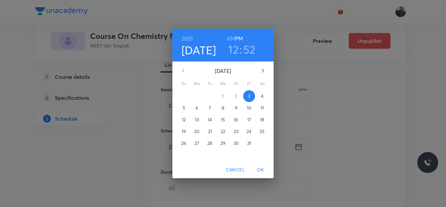
click at [259, 99] on span "4" at bounding box center [262, 96] width 12 height 7
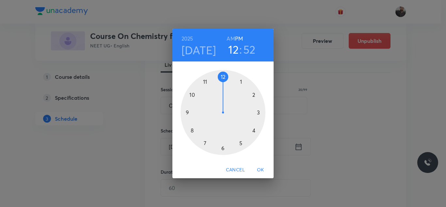
click at [242, 143] on div at bounding box center [223, 112] width 85 height 85
click at [260, 112] on div at bounding box center [223, 112] width 85 height 85
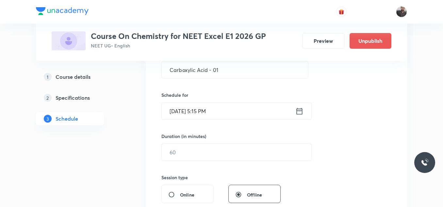
scroll to position [136, 0]
click at [243, 148] on input "text" at bounding box center [237, 151] width 150 height 17
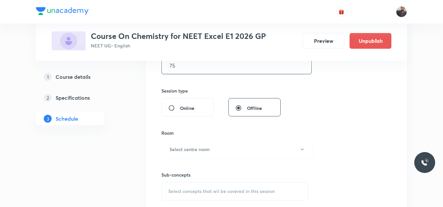
scroll to position [222, 0]
type input "75"
click at [242, 148] on button "Select centre room" at bounding box center [236, 149] width 151 height 18
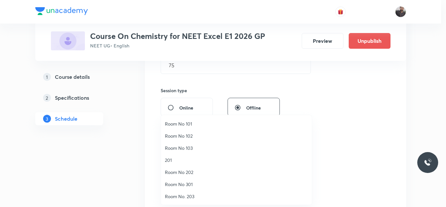
click at [195, 125] on span "Room No 101" at bounding box center [236, 123] width 143 height 7
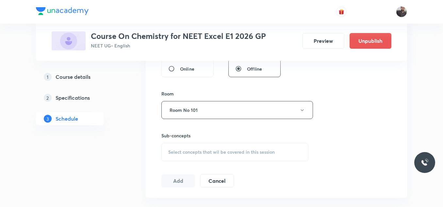
scroll to position [259, 0]
click at [196, 152] on span "Select concepts that wil be covered in this session" at bounding box center [221, 152] width 106 height 5
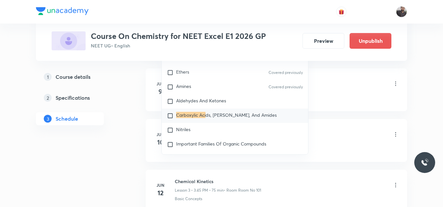
scroll to position [12198, 0]
type input "Carboxylic Aci"
click at [210, 118] on span "ds, Esters, And Amides" at bounding box center [240, 115] width 71 height 6
checkbox input "true"
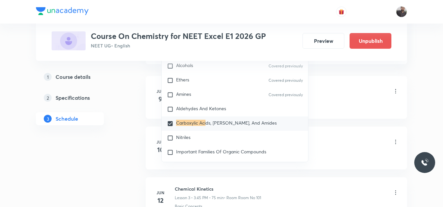
click at [328, 113] on li "Jun 9 Basic Intro Lesson 1 • 5:35 PM • 55 min • Room Room No 101 Basic Concepts" at bounding box center [276, 97] width 261 height 43
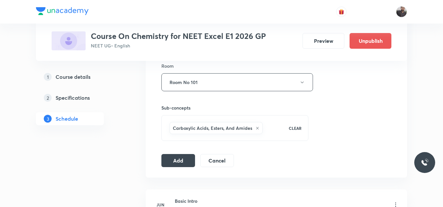
scroll to position [288, 0]
click at [179, 156] on button "Add" at bounding box center [178, 159] width 34 height 13
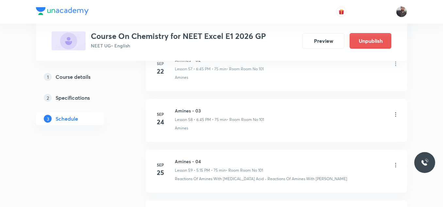
scroll to position [3223, 0]
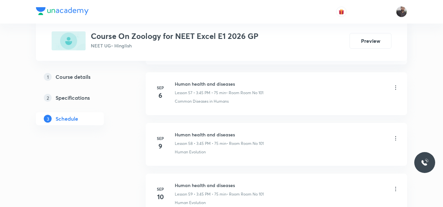
scroll to position [3510, 0]
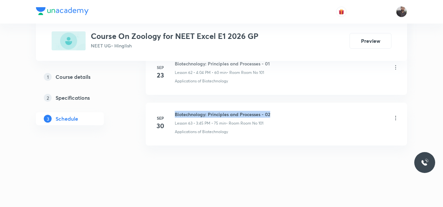
drag, startPoint x: 174, startPoint y: 110, endPoint x: 325, endPoint y: 100, distance: 152.1
copy h6 "Biotechnology: Principles and Processes - 02"
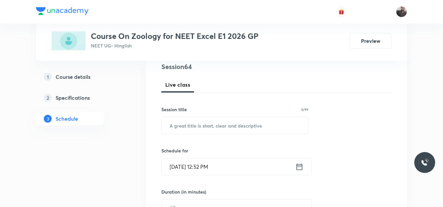
scroll to position [87, 0]
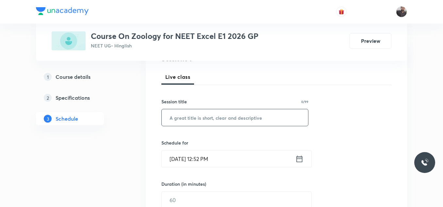
click at [279, 113] on input "text" at bounding box center [235, 117] width 146 height 17
paste input "Biotechnology: Principles and Processes - 02"
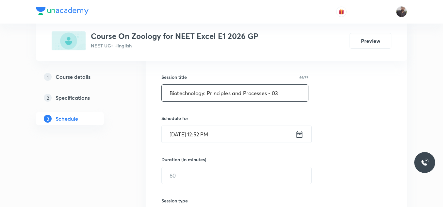
scroll to position [112, 0]
type input "Biotechnology: Principles and Processes - 03"
click at [255, 125] on div "Schedule for [DATE] 12:52 PM ​" at bounding box center [234, 128] width 147 height 28
click at [236, 137] on input "[DATE] 12:52 PM" at bounding box center [229, 133] width 134 height 17
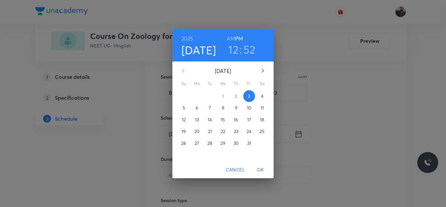
click at [264, 94] on span "4" at bounding box center [262, 96] width 12 height 7
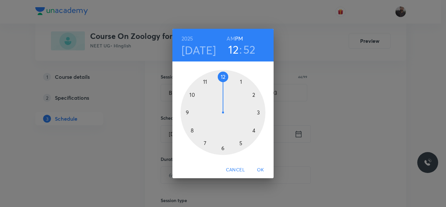
click at [222, 151] on div at bounding box center [223, 112] width 85 height 85
click at [187, 112] on div at bounding box center [223, 112] width 85 height 85
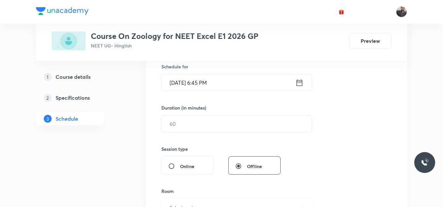
scroll to position [166, 0]
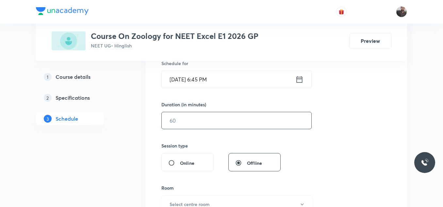
click at [187, 117] on input "text" at bounding box center [237, 120] width 150 height 17
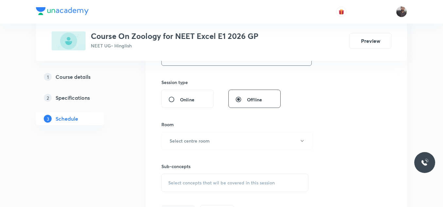
scroll to position [230, 0]
type input "75"
click at [190, 133] on button "Select centre room" at bounding box center [236, 140] width 151 height 18
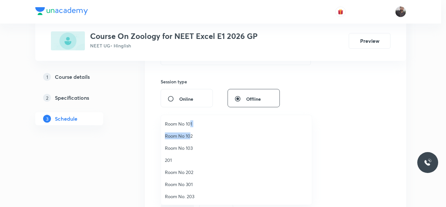
drag, startPoint x: 190, startPoint y: 133, endPoint x: 190, endPoint y: 119, distance: 13.4
click at [190, 119] on ul "Room No 101 Room No 102 Room No 103 201 Room No 202 Room No 301 Room No. 203 Ro…" at bounding box center [239, 196] width 156 height 162
click at [190, 119] on li "Room No 101" at bounding box center [236, 124] width 151 height 12
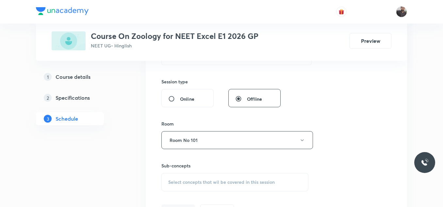
click at [200, 185] on div "Select concepts that wil be covered in this session" at bounding box center [234, 182] width 147 height 18
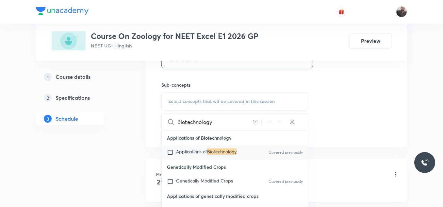
scroll to position [311, 0]
type input "Biotechnology"
click at [207, 146] on div "Applications of Biotechnology Covered previously" at bounding box center [235, 152] width 146 height 14
checkbox input "true"
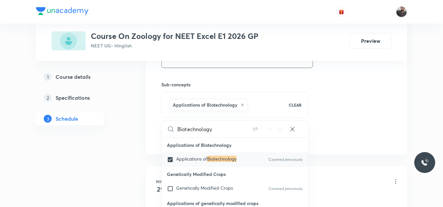
click at [306, 133] on div "Biotechnology 1 / 1 ​" at bounding box center [235, 128] width 146 height 17
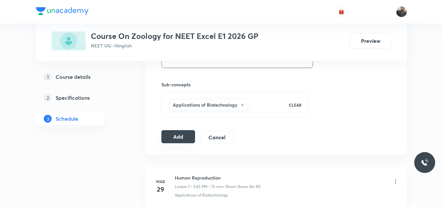
click at [182, 138] on button "Add" at bounding box center [178, 136] width 34 height 13
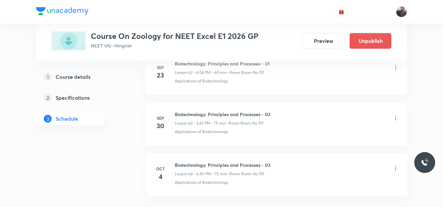
scroll to position [3261, 0]
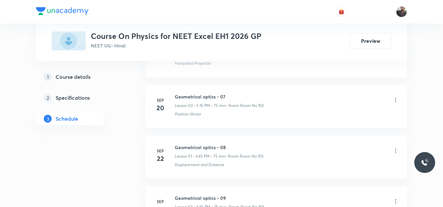
scroll to position [3157, 0]
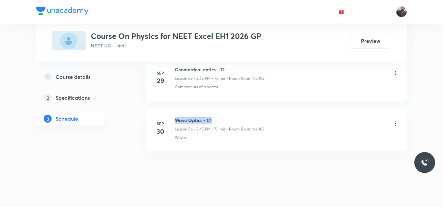
drag, startPoint x: 174, startPoint y: 112, endPoint x: 235, endPoint y: 113, distance: 60.4
click at [235, 117] on div "[DATE] Wave Optics - 01 Lesson 56 • 3:45 PM • 75 min • Room Room No 103 Waves" at bounding box center [276, 129] width 245 height 24
copy h6 "Wave Optics - 01"
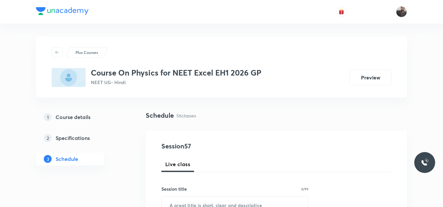
scroll to position [123, 0]
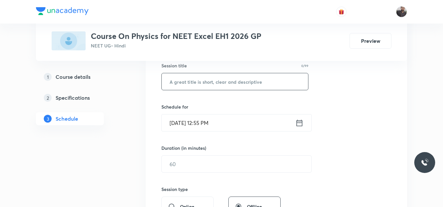
click at [221, 89] on input "text" at bounding box center [235, 81] width 146 height 17
paste input "Wave Optics - 01"
type input "Wave Optics - 02"
click at [240, 119] on input "[DATE] 12:55 PM" at bounding box center [229, 121] width 134 height 17
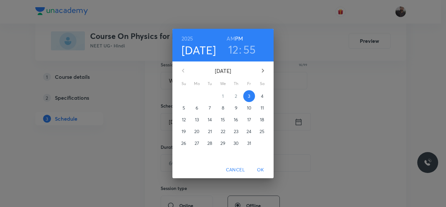
click at [261, 94] on p "4" at bounding box center [262, 96] width 3 height 7
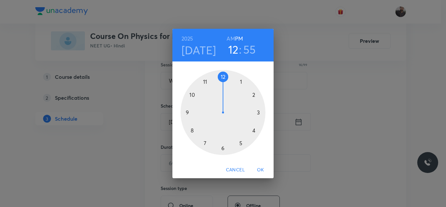
click at [258, 111] on div at bounding box center [223, 112] width 85 height 85
click at [188, 112] on div at bounding box center [223, 112] width 85 height 85
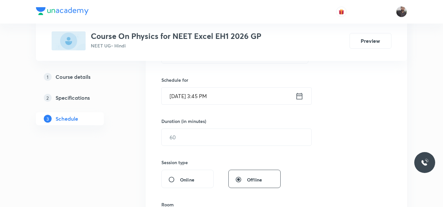
scroll to position [150, 0]
click at [195, 134] on input "text" at bounding box center [237, 136] width 150 height 17
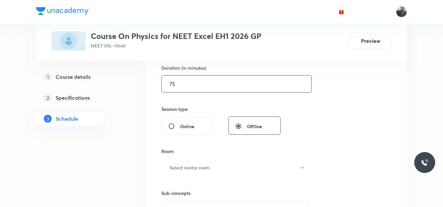
scroll to position [220, 0]
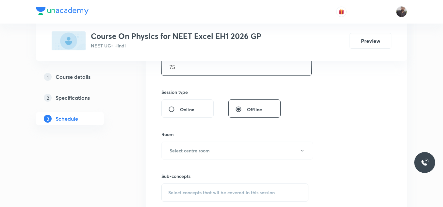
type input "75"
click at [207, 152] on h6 "Select centre room" at bounding box center [189, 150] width 40 height 7
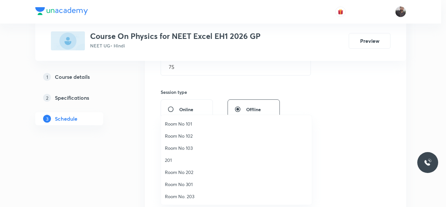
click at [180, 149] on span "Room No 103" at bounding box center [236, 147] width 143 height 7
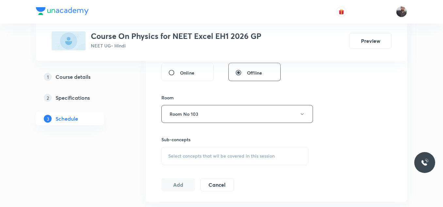
scroll to position [258, 0]
click at [184, 154] on span "Select concepts that wil be covered in this session" at bounding box center [221, 154] width 106 height 5
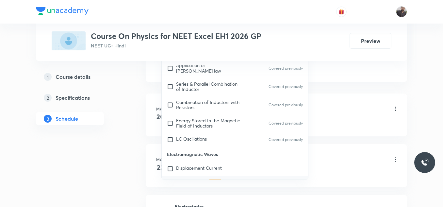
scroll to position [5794, 0]
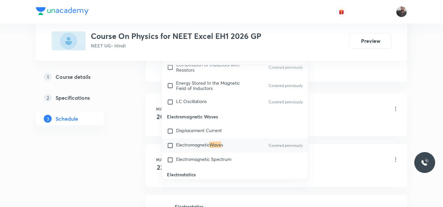
type input "Wave"
click at [210, 152] on div "Electromagnetic Wave s Covered previously" at bounding box center [235, 145] width 146 height 14
checkbox input "true"
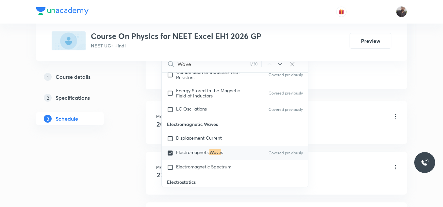
click at [350, 101] on li "[DATE] Basic Intro Lesson 1 • 3:46 PM • 75 min • Room Room No 102 Representatio…" at bounding box center [276, 122] width 261 height 43
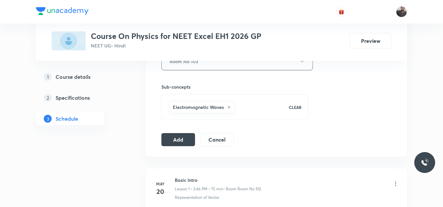
scroll to position [307, 0]
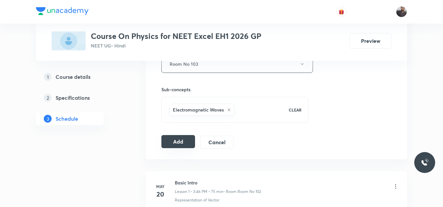
click at [173, 138] on button "Add" at bounding box center [178, 141] width 34 height 13
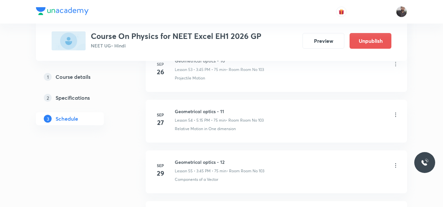
scroll to position [2907, 0]
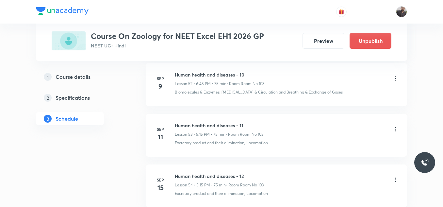
scroll to position [3454, 0]
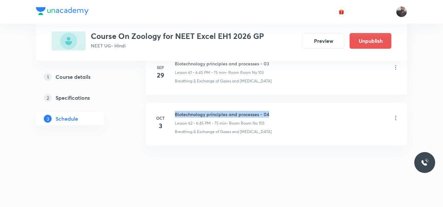
drag, startPoint x: 175, startPoint y: 112, endPoint x: 286, endPoint y: 106, distance: 111.2
click at [286, 106] on li "[DATE] Biotechnology principles and processes - 04 Lesson 62 • 6:45 PM • 75 min…" at bounding box center [276, 124] width 261 height 43
copy h6 "Biotechnology principles and processes - 04"
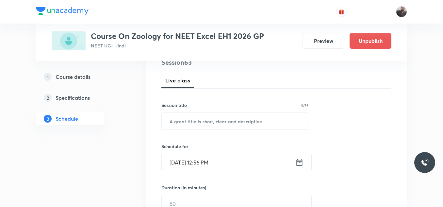
scroll to position [84, 0]
click at [261, 128] on input "text" at bounding box center [235, 120] width 146 height 17
paste input "Biotechnology principles and processes - 04"
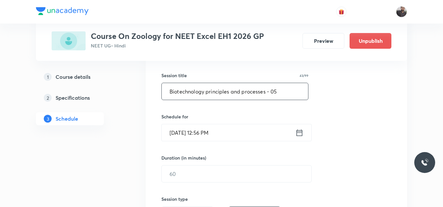
type input "Biotechnology principles and processes - 05"
click at [244, 136] on input "Oct 3, 2025, 12:56 PM" at bounding box center [229, 132] width 134 height 17
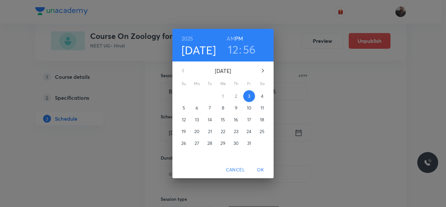
click at [261, 99] on p "4" at bounding box center [262, 96] width 3 height 7
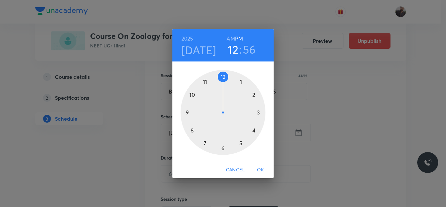
click at [241, 143] on div at bounding box center [223, 112] width 85 height 85
click at [260, 112] on div at bounding box center [223, 112] width 85 height 85
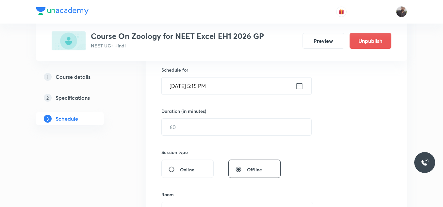
scroll to position [161, 0]
click at [254, 121] on input "text" at bounding box center [237, 126] width 150 height 17
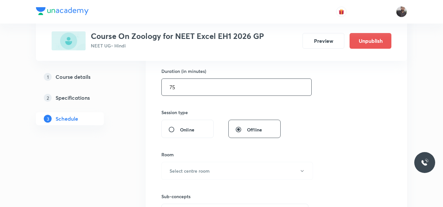
scroll to position [211, 0]
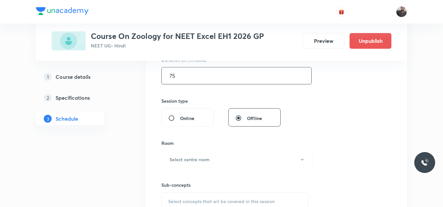
type input "75"
click at [210, 155] on button "Select centre room" at bounding box center [236, 159] width 151 height 18
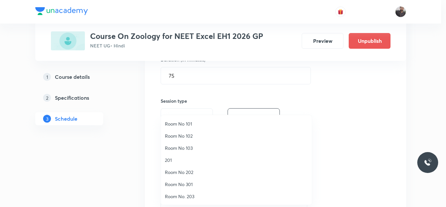
click at [188, 148] on span "Room No 103" at bounding box center [236, 147] width 143 height 7
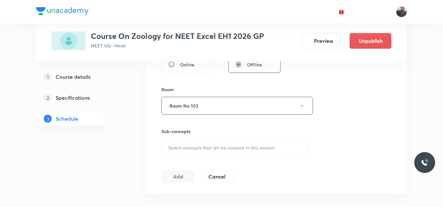
scroll to position [265, 0]
click at [185, 146] on span "Select concepts that wil be covered in this session" at bounding box center [221, 147] width 106 height 5
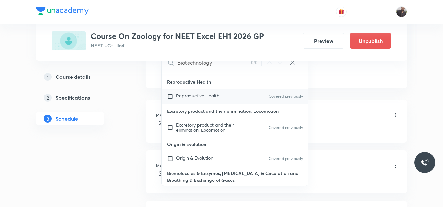
scroll to position [59, 0]
type input "Biotechnology"
click at [198, 137] on p "Origin & Evolution" at bounding box center [235, 143] width 146 height 15
click at [198, 129] on span "Excretory product and their elimination, Locomotion" at bounding box center [205, 126] width 58 height 11
checkbox input "true"
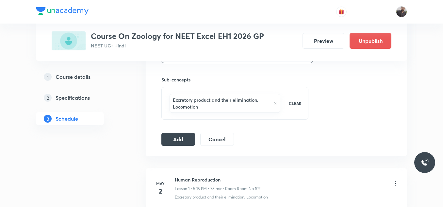
scroll to position [316, 0]
click at [185, 134] on button "Add" at bounding box center [178, 139] width 34 height 13
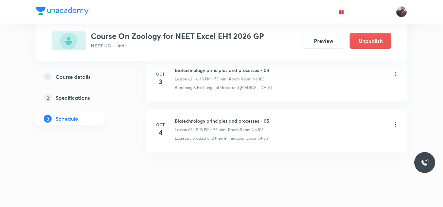
scroll to position [3205, 0]
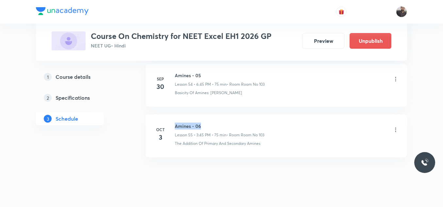
drag, startPoint x: 173, startPoint y: 110, endPoint x: 233, endPoint y: 104, distance: 60.4
click at [233, 114] on li "[DATE] Amines - 06 Lesson 55 • 3:45 PM • 75 min • Room Room No 103 The Addition…" at bounding box center [276, 135] width 261 height 43
copy h6 "Amines - 06"
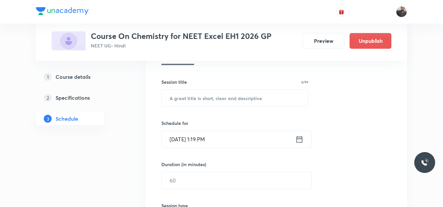
scroll to position [108, 0]
paste input "Amines - 06"
click at [233, 103] on input "Amines - 06" at bounding box center [235, 96] width 146 height 17
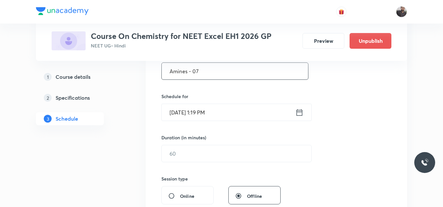
type input "Amines - 07"
click at [232, 110] on input "[DATE] 1:19 PM" at bounding box center [229, 112] width 134 height 17
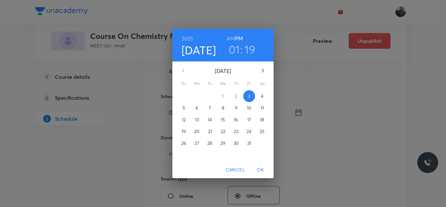
click at [267, 97] on span "4" at bounding box center [262, 96] width 12 height 7
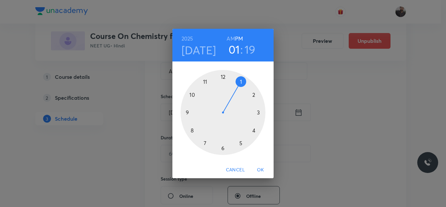
click at [223, 147] on div at bounding box center [223, 112] width 85 height 85
click at [188, 113] on div at bounding box center [223, 112] width 85 height 85
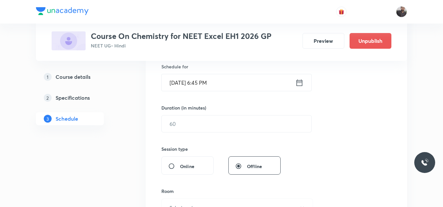
scroll to position [164, 0]
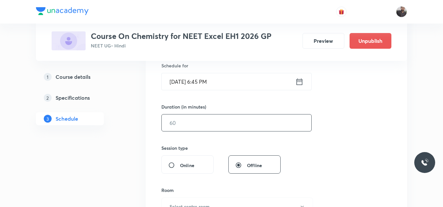
click at [187, 126] on input "text" at bounding box center [237, 122] width 150 height 17
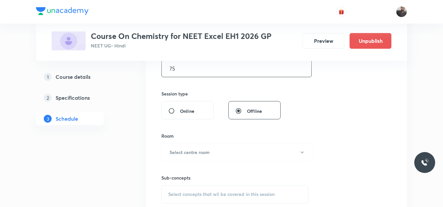
type input "75"
click at [190, 162] on div "Sub-concepts Select concepts that wil be covered in this session" at bounding box center [234, 182] width 147 height 42
click at [190, 160] on button "Select centre room" at bounding box center [236, 152] width 151 height 18
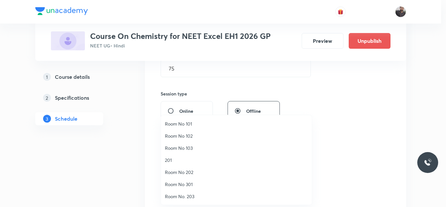
click at [189, 134] on span "Room No 102" at bounding box center [236, 135] width 143 height 7
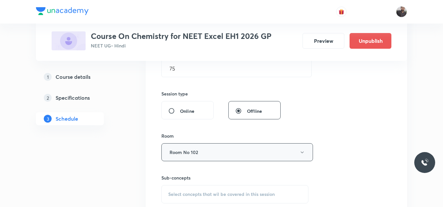
click at [235, 148] on button "Room No 102" at bounding box center [236, 152] width 151 height 18
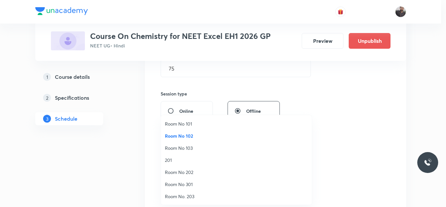
click at [189, 150] on span "Room No 103" at bounding box center [236, 147] width 143 height 7
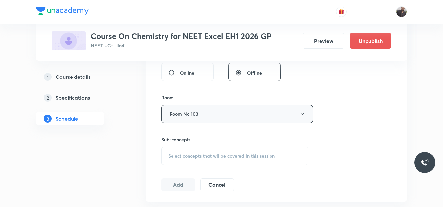
scroll to position [257, 0]
click at [191, 158] on span "Select concepts that wil be covered in this session" at bounding box center [221, 155] width 106 height 5
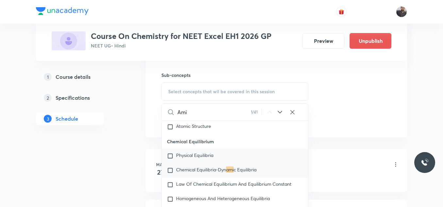
scroll to position [983, 0]
type input "A"
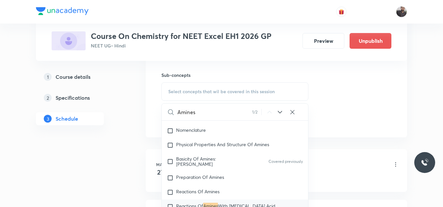
scroll to position [15626, 0]
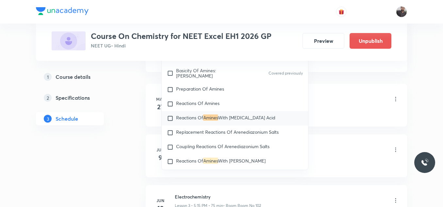
type input "Amines"
click at [215, 125] on div "Reactions Of Amines With [MEDICAL_DATA] Acid" at bounding box center [235, 118] width 146 height 14
checkbox input "true"
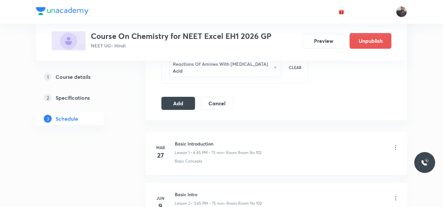
scroll to position [348, 0]
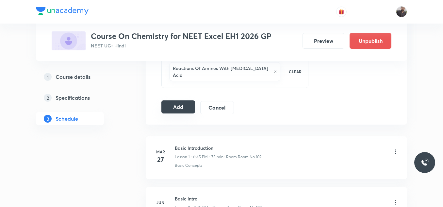
click at [166, 107] on div "Add Cancel" at bounding box center [200, 107] width 78 height 13
click at [178, 100] on button "Add" at bounding box center [178, 106] width 34 height 13
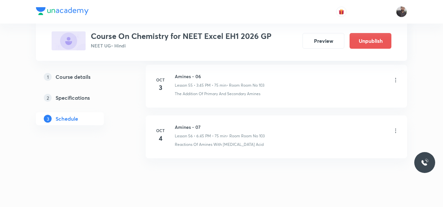
scroll to position [2858, 0]
